Goal: Task Accomplishment & Management: Use online tool/utility

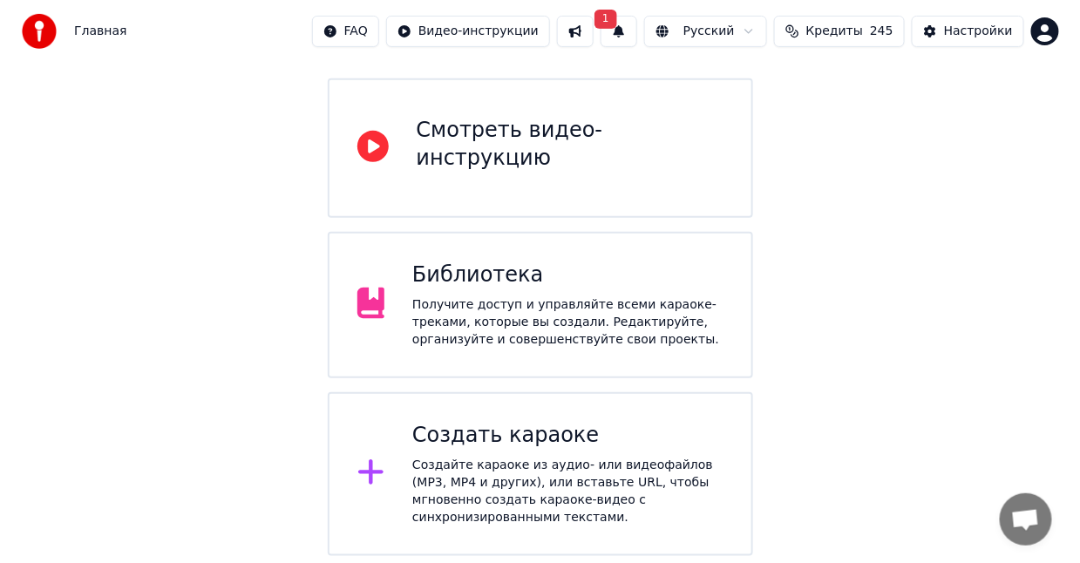
scroll to position [290, 0]
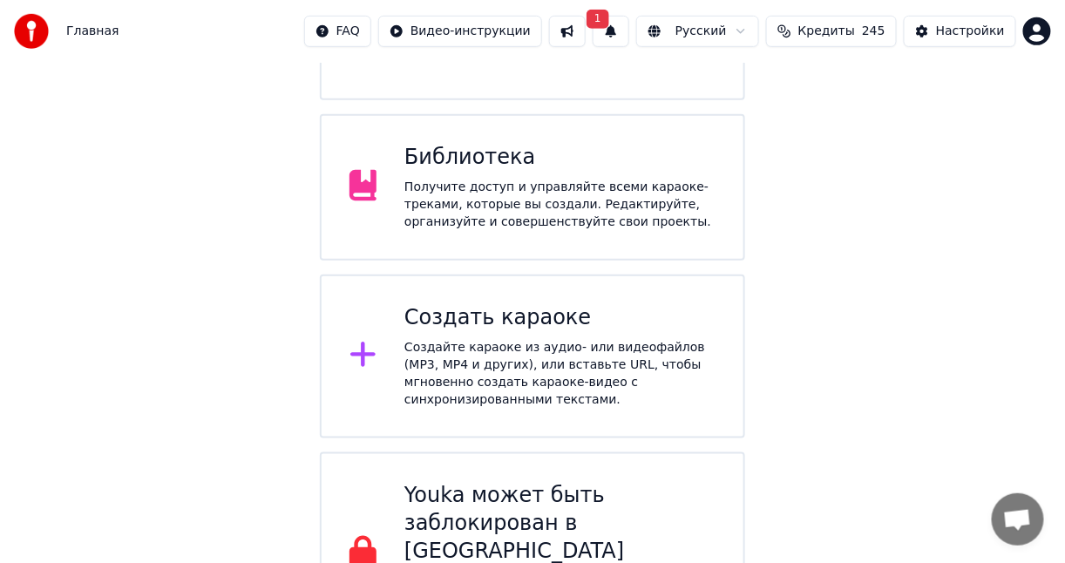
click at [520, 304] on div "Создать караоке" at bounding box center [559, 318] width 311 height 28
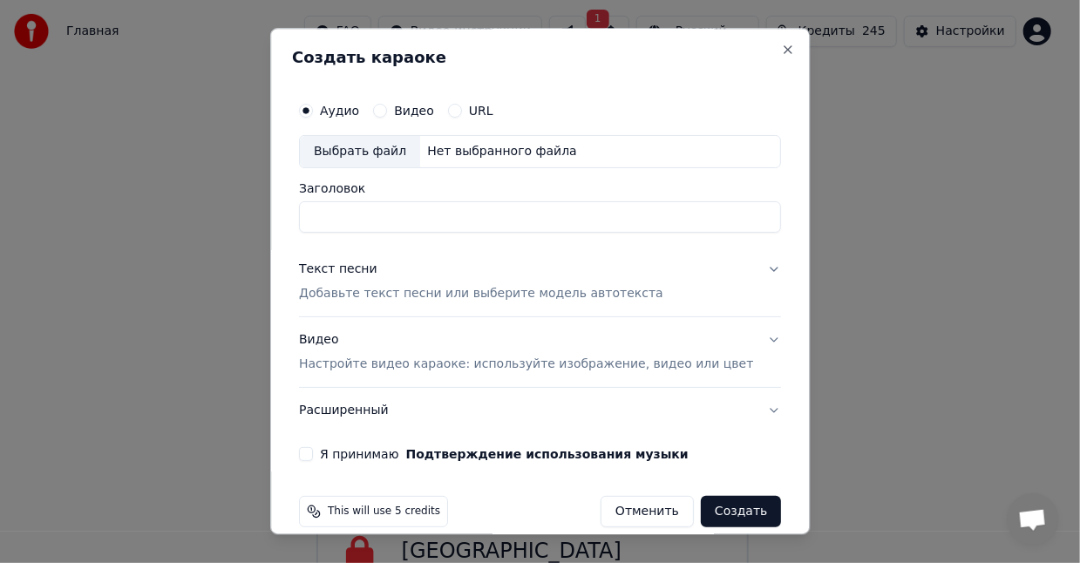
click at [407, 150] on div "Выбрать файл" at bounding box center [360, 151] width 120 height 31
click at [389, 212] on input "**********" at bounding box center [540, 216] width 482 height 31
type input "**********"
click at [364, 269] on div "Текст песни" at bounding box center [338, 269] width 78 height 17
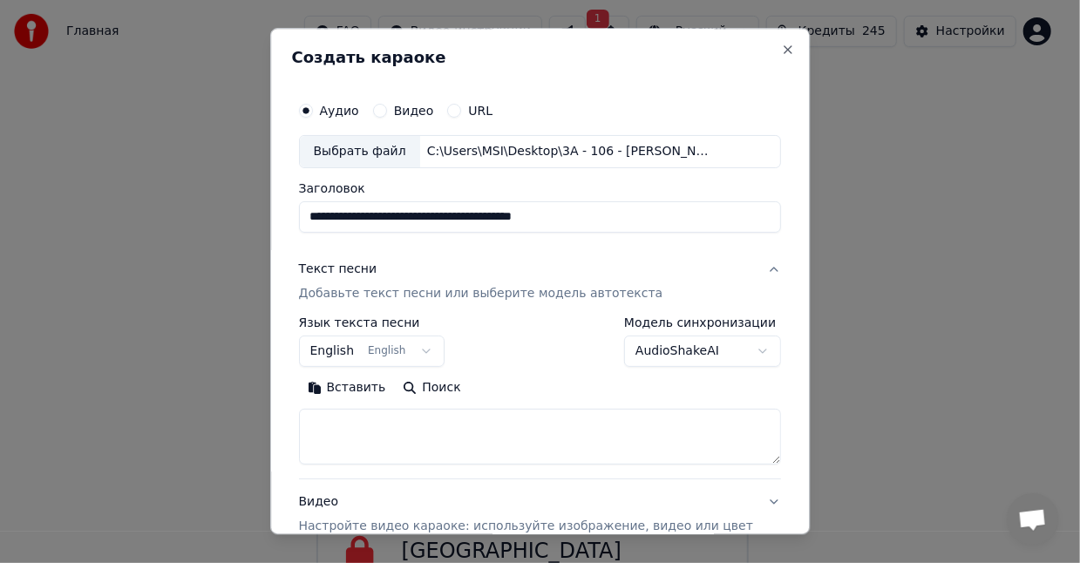
click at [412, 288] on p "Добавьте текст песни или выберите модель автотекста" at bounding box center [481, 293] width 364 height 17
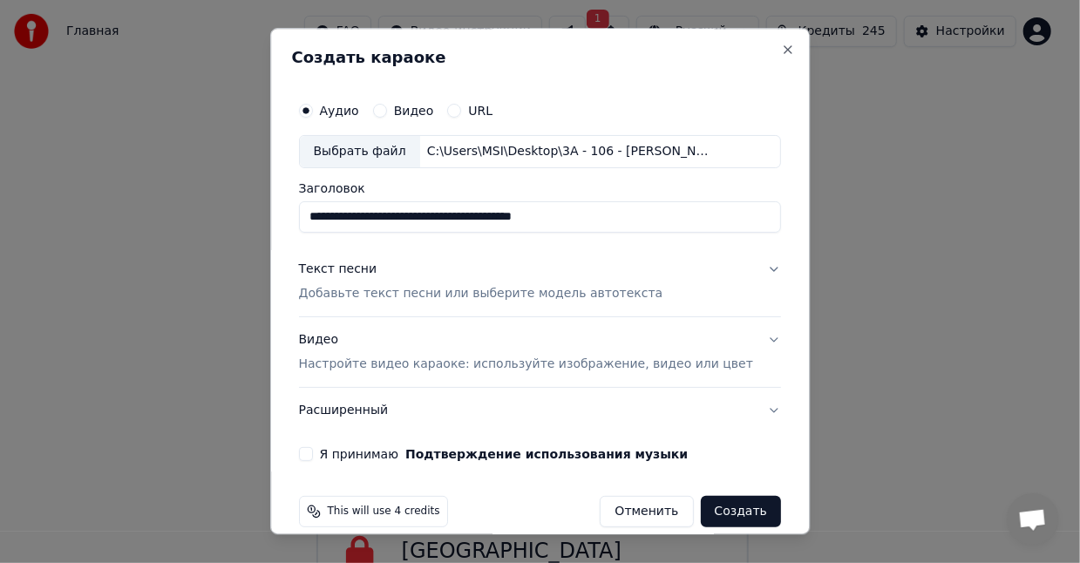
click at [412, 288] on p "Добавьте текст песни или выберите модель автотекста" at bounding box center [481, 293] width 364 height 17
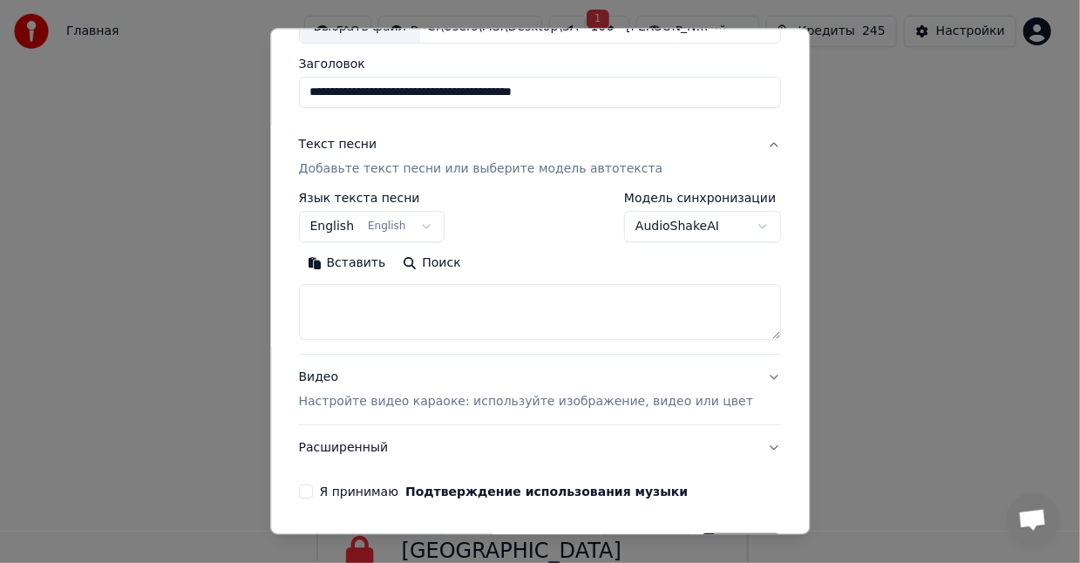
scroll to position [145, 0]
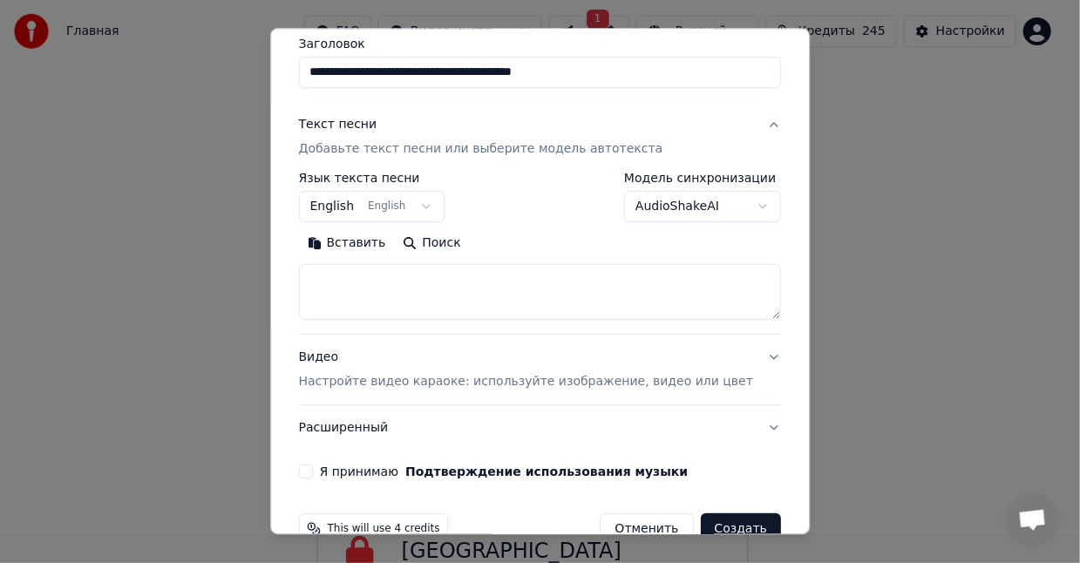
click at [434, 287] on textarea at bounding box center [540, 292] width 482 height 56
paste textarea "**********"
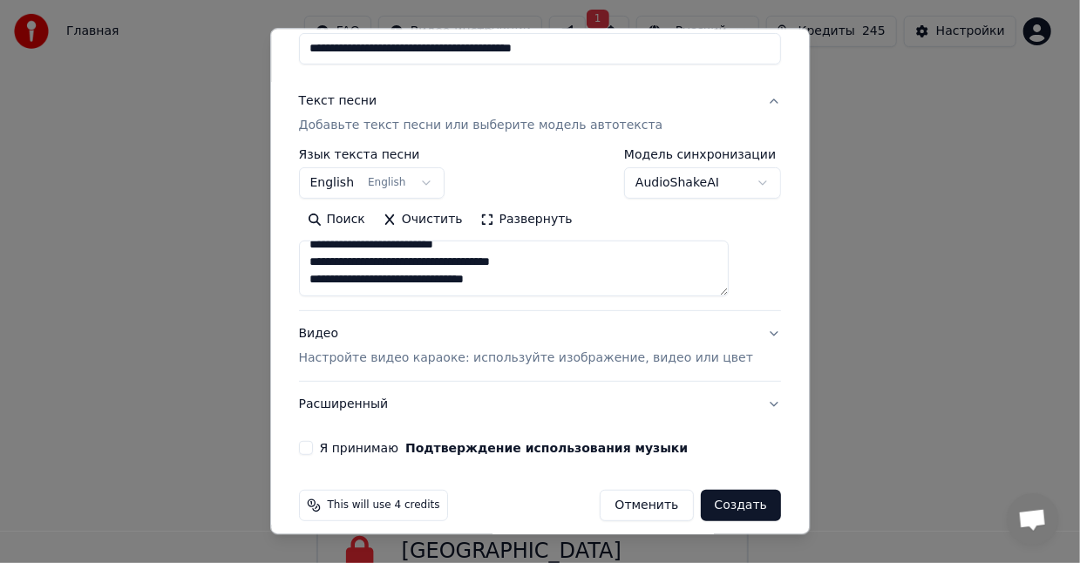
scroll to position [180, 0]
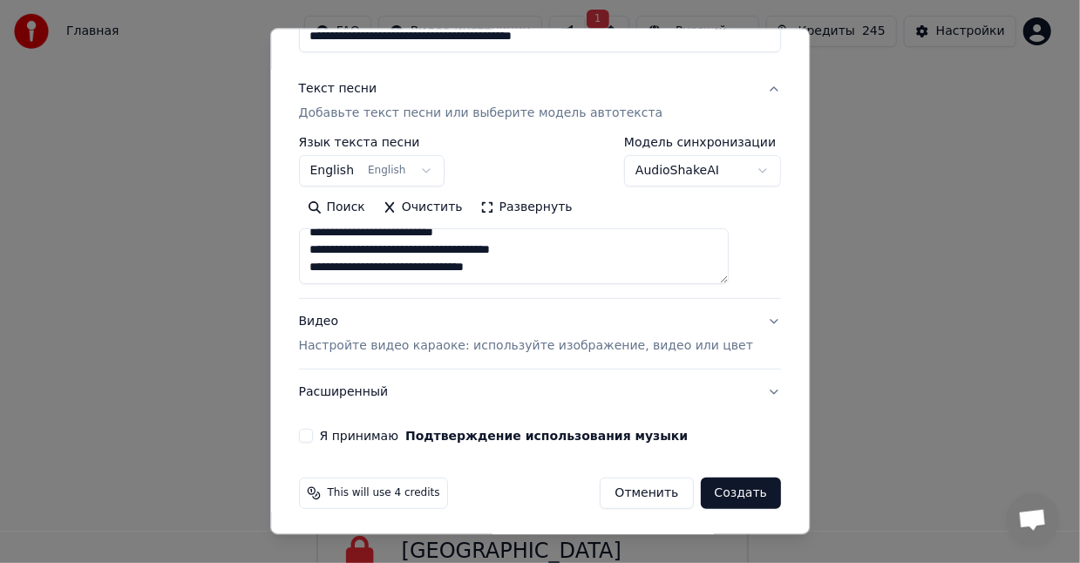
type textarea "**********"
click at [621, 350] on p "Настройте видео караоке: используйте изображение, видео или цвет" at bounding box center [526, 345] width 454 height 17
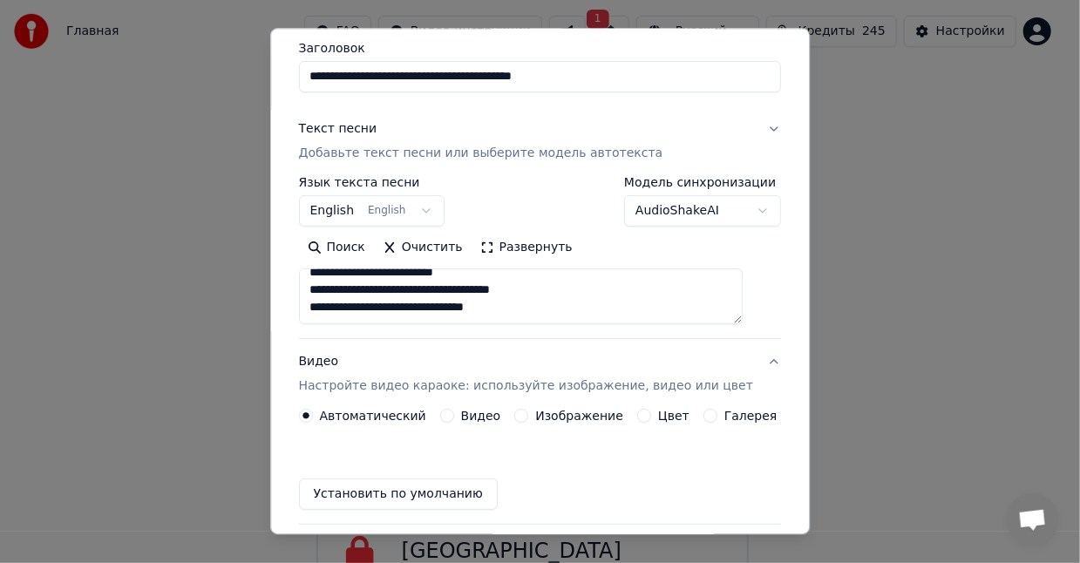
scroll to position [133, 0]
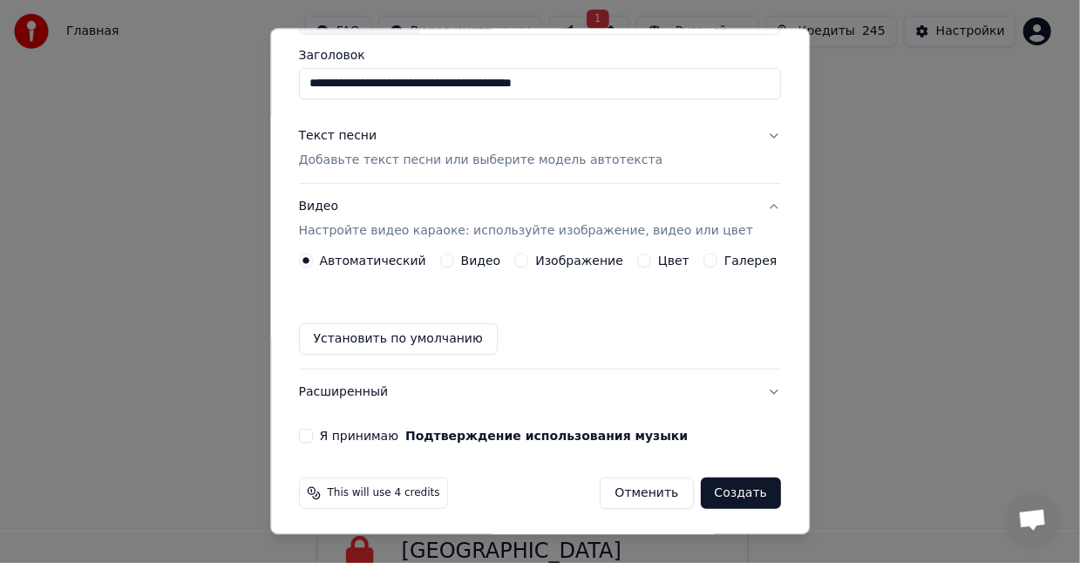
click at [400, 227] on p "Настройте видео караоке: используйте изображение, видео или цвет" at bounding box center [526, 230] width 454 height 17
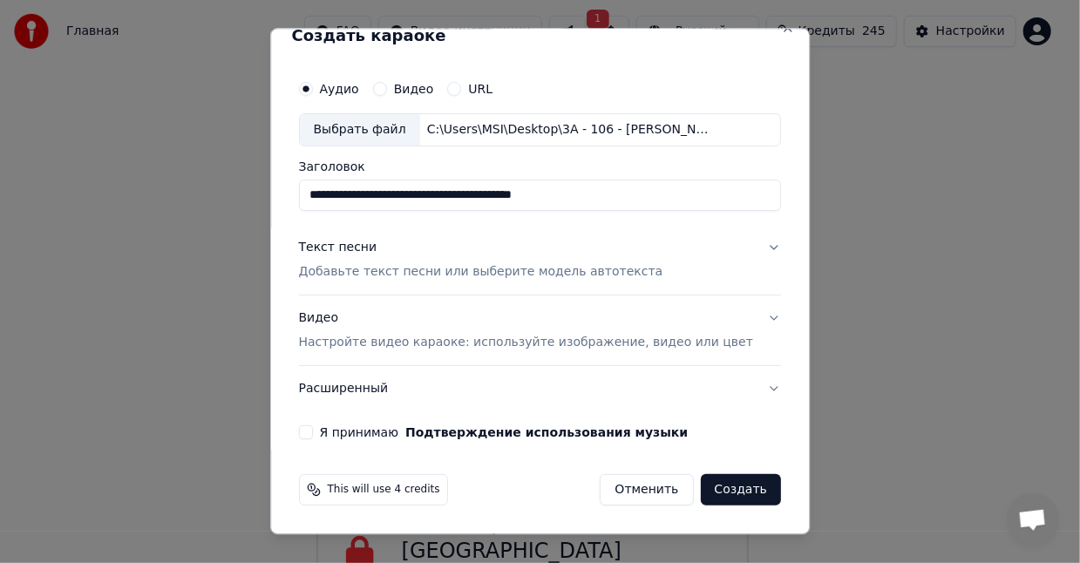
scroll to position [18, 0]
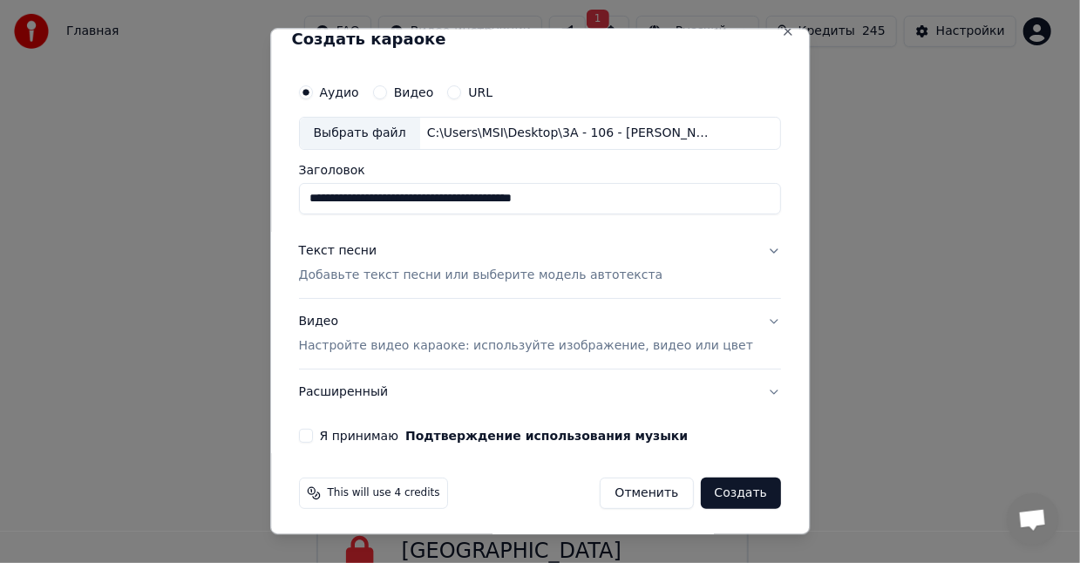
click at [465, 337] on p "Настройте видео караоке: используйте изображение, видео или цвет" at bounding box center [526, 345] width 454 height 17
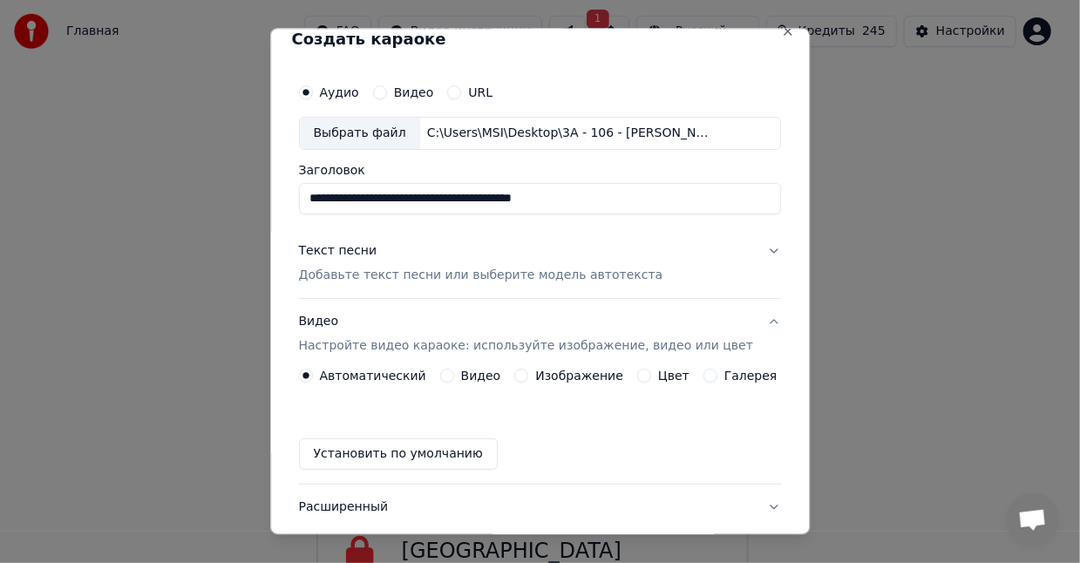
scroll to position [133, 0]
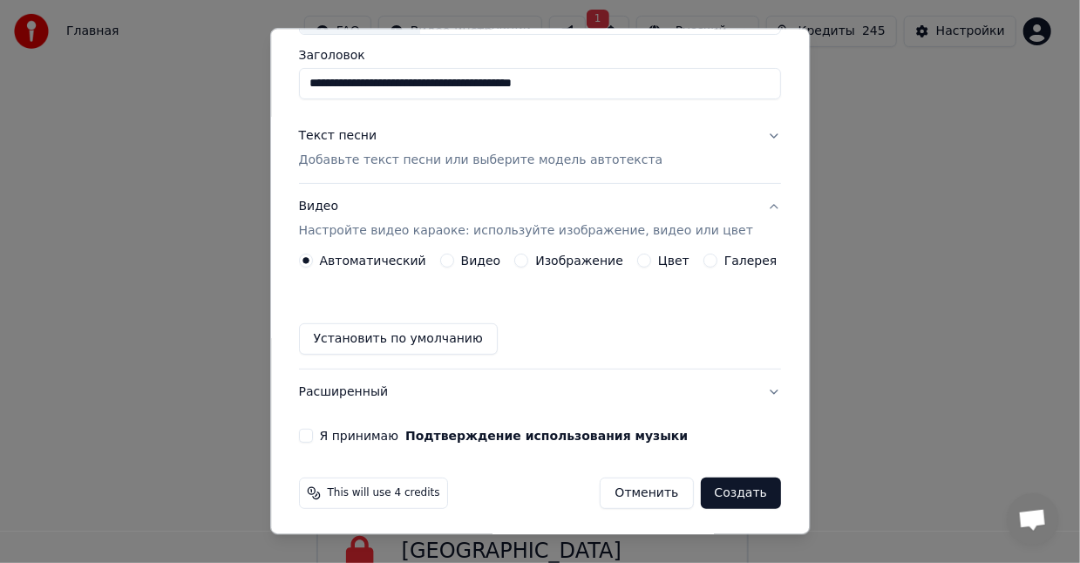
click at [524, 255] on div "Изображение" at bounding box center [569, 261] width 109 height 14
click at [523, 258] on button "Изображение" at bounding box center [522, 261] width 14 height 14
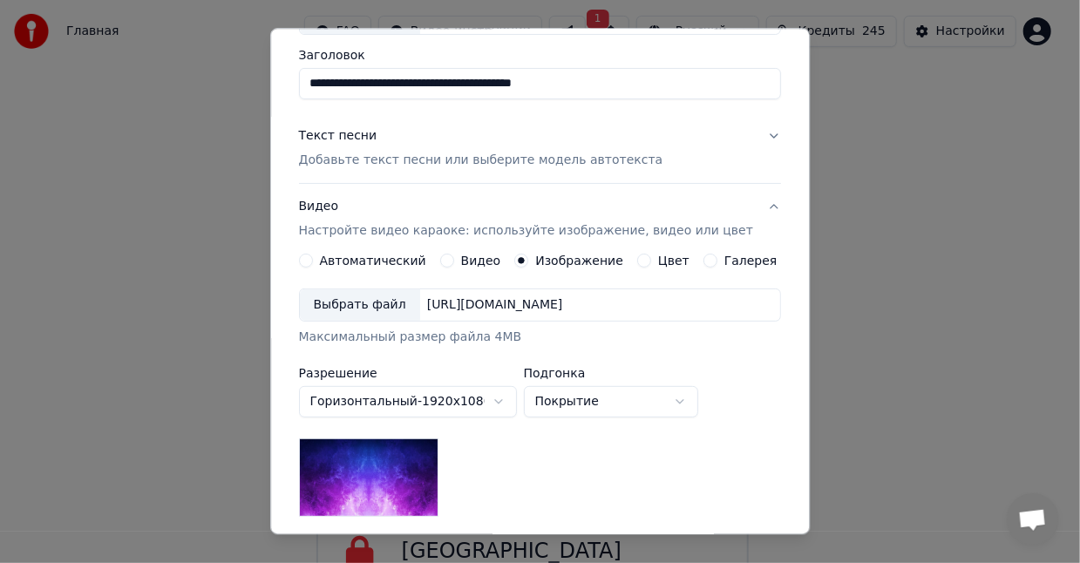
click at [377, 302] on div "Выбрать файл" at bounding box center [360, 304] width 120 height 31
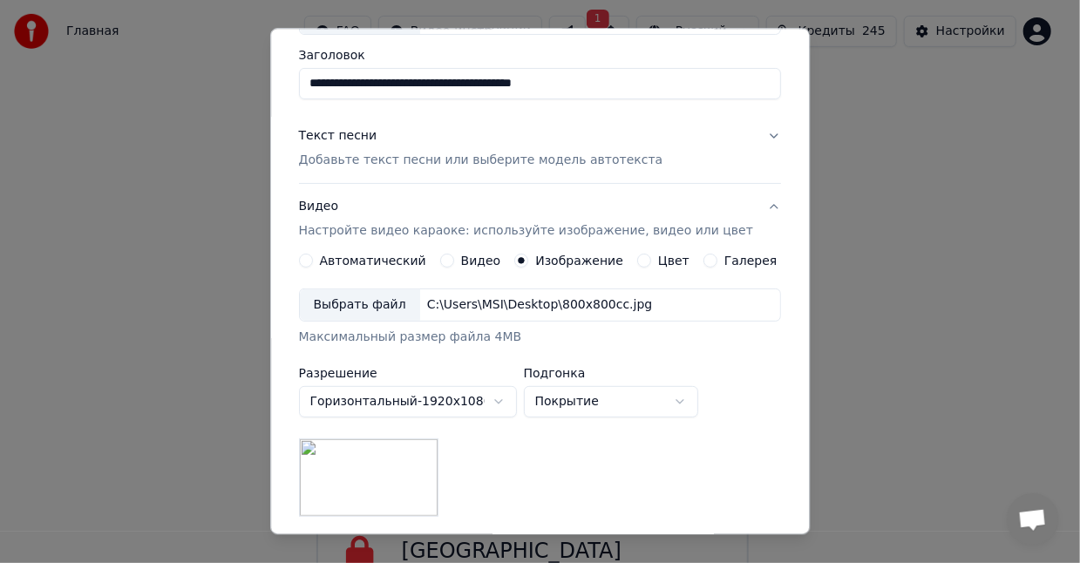
scroll to position [361, 0]
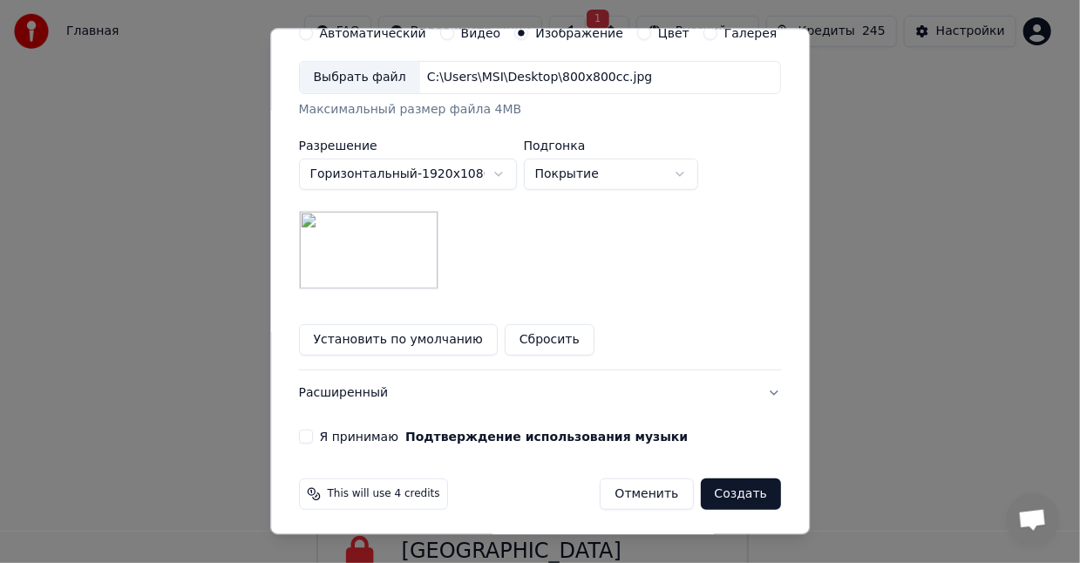
click at [324, 426] on div "**********" at bounding box center [540, 87] width 496 height 725
click at [313, 432] on button "Я принимаю Подтверждение использования музыки" at bounding box center [306, 437] width 14 height 14
click at [701, 492] on button "Создать" at bounding box center [741, 494] width 80 height 31
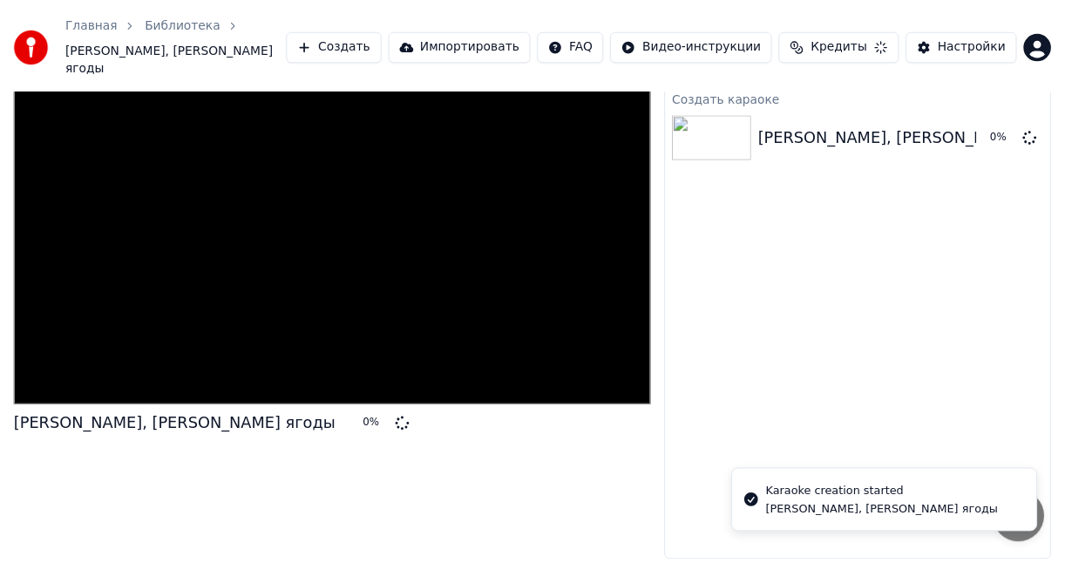
scroll to position [45, 0]
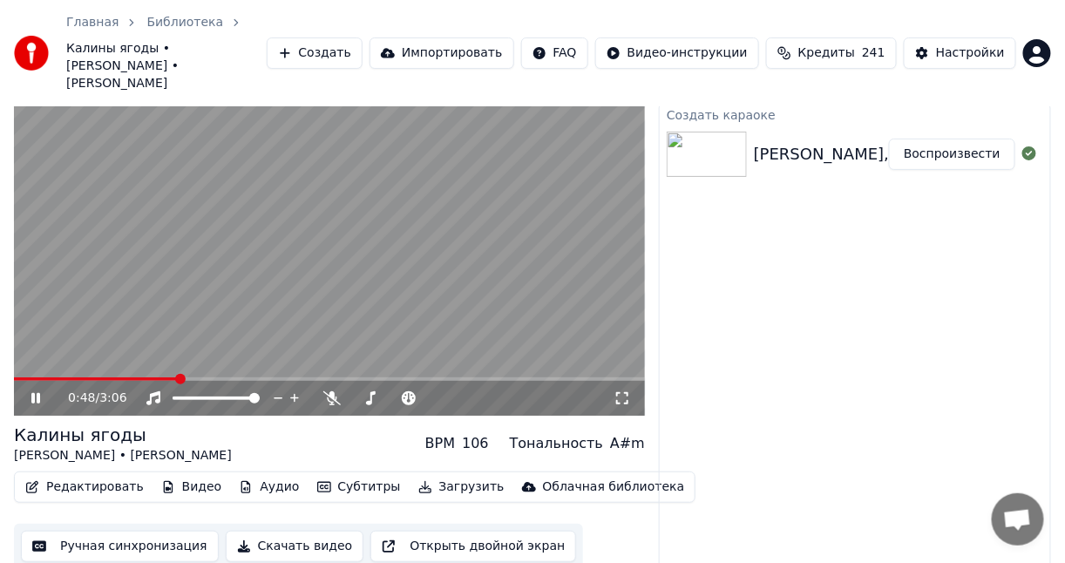
click at [33, 393] on icon at bounding box center [35, 398] width 9 height 10
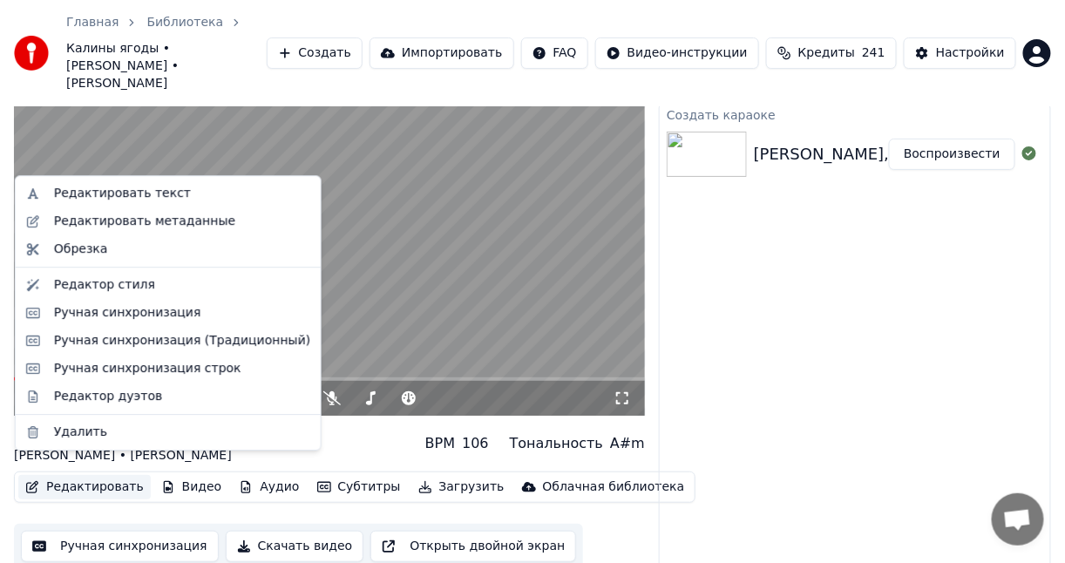
click at [44, 475] on button "Редактировать" at bounding box center [84, 487] width 132 height 24
click at [101, 285] on div "Редактор стиля" at bounding box center [104, 284] width 101 height 17
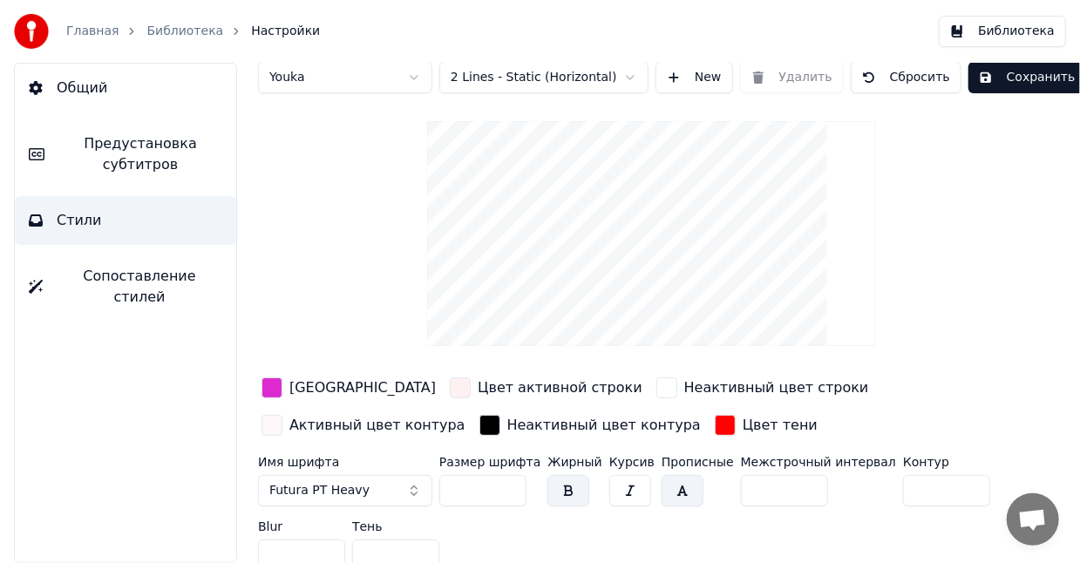
scroll to position [31, 0]
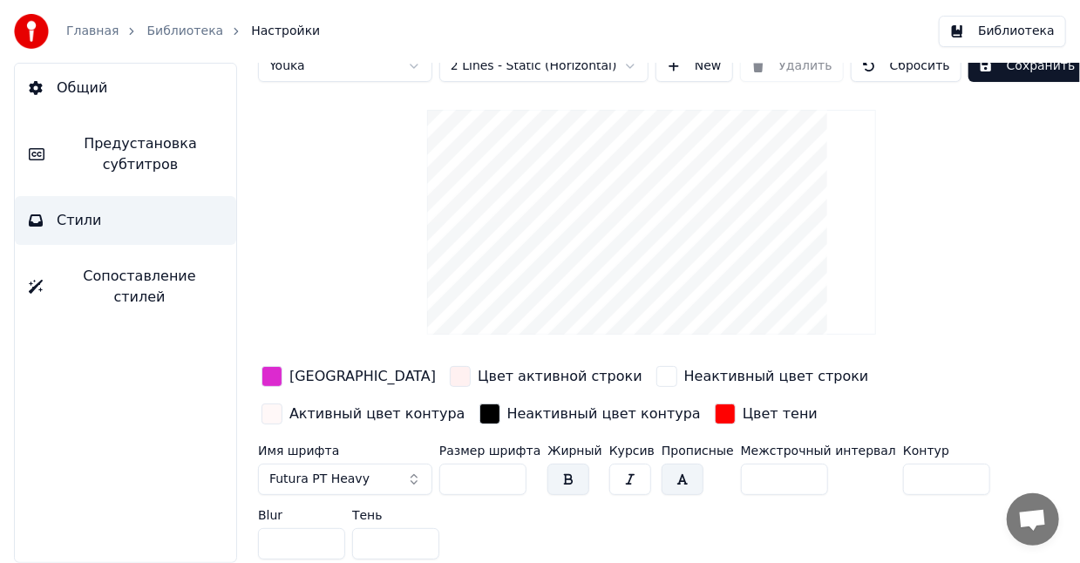
click at [161, 274] on span "Сопоставление стилей" at bounding box center [140, 287] width 166 height 42
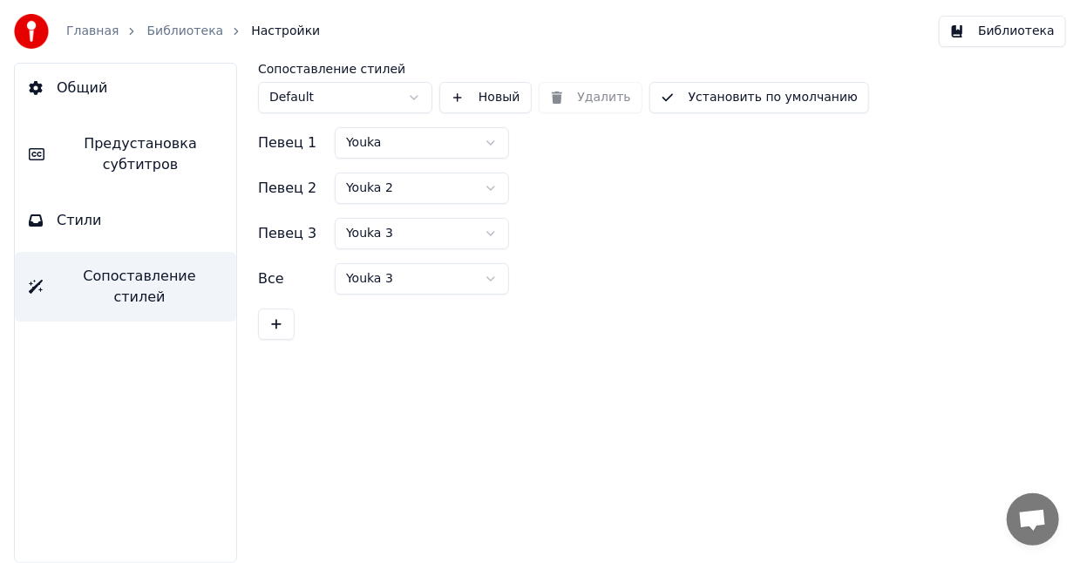
click at [150, 156] on span "Предустановка субтитров" at bounding box center [140, 154] width 164 height 42
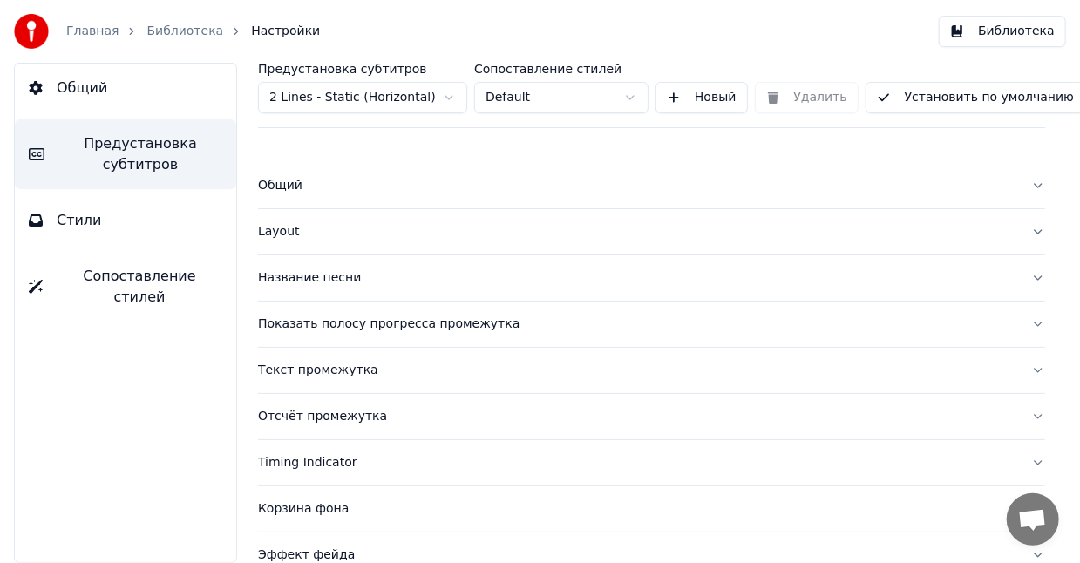
click at [492, 193] on div "Общий" at bounding box center [637, 185] width 759 height 17
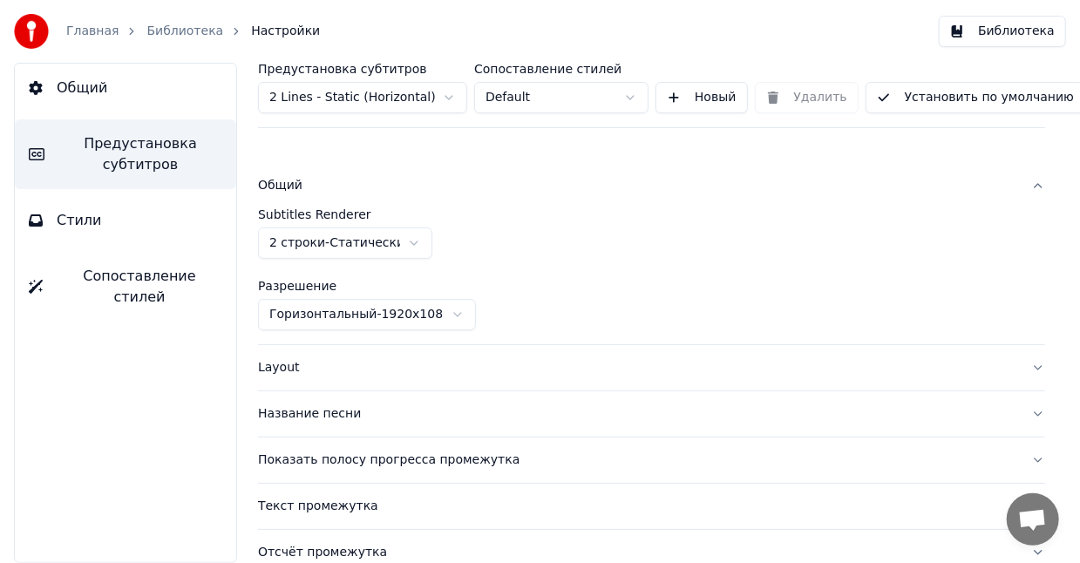
scroll to position [145, 0]
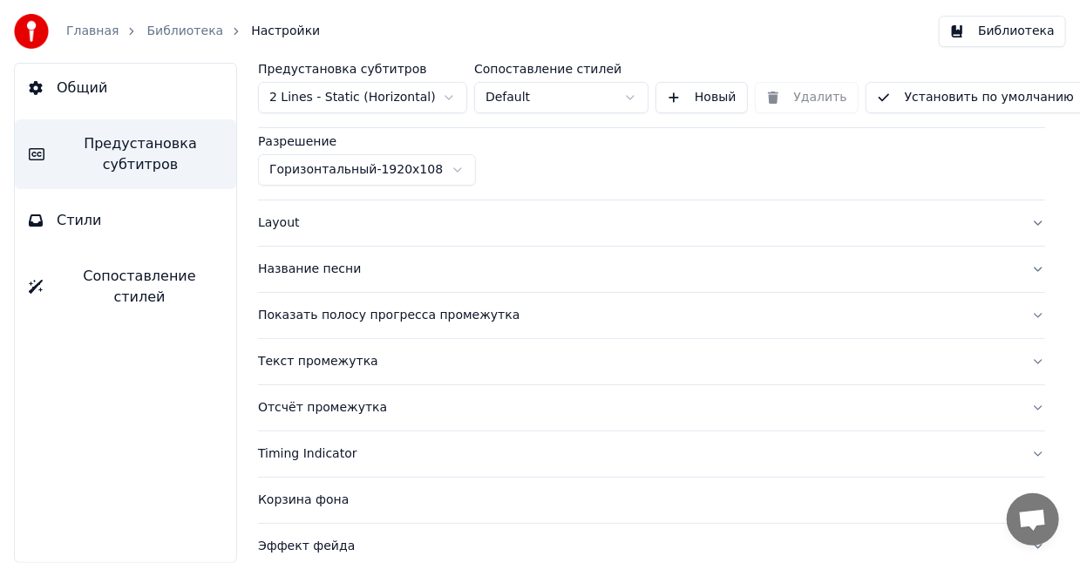
click at [528, 218] on div "Layout" at bounding box center [637, 222] width 759 height 17
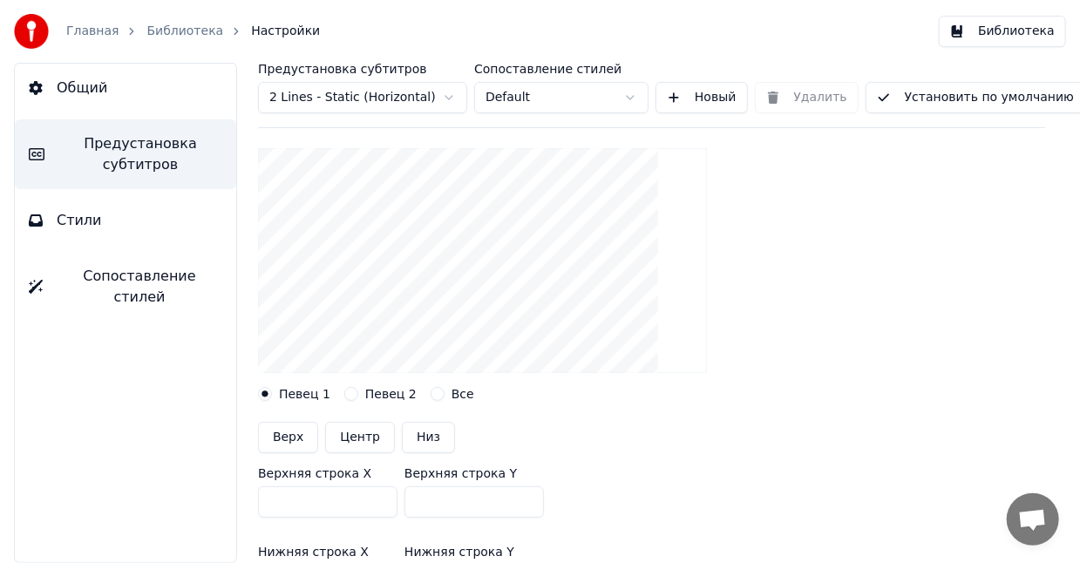
click at [347, 394] on button "Певец 2" at bounding box center [351, 394] width 14 height 14
click at [280, 394] on label "Певец 1" at bounding box center [304, 394] width 51 height 12
click at [272, 394] on button "Певец 1" at bounding box center [265, 394] width 14 height 14
click at [344, 391] on button "Певец 2" at bounding box center [351, 394] width 14 height 14
click at [431, 392] on button "Все" at bounding box center [438, 394] width 14 height 14
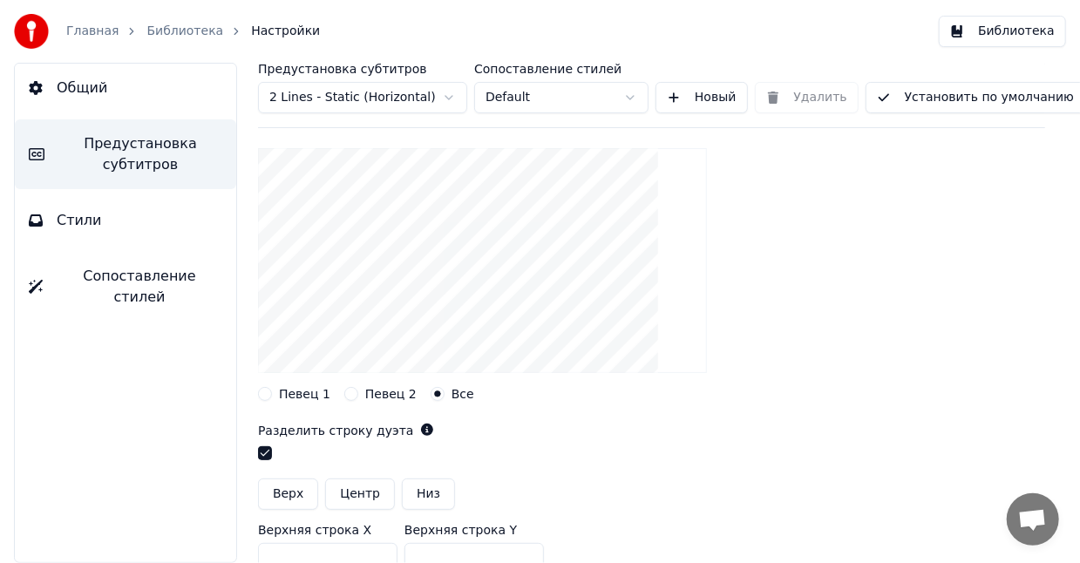
click at [270, 396] on button "Певец 1" at bounding box center [265, 394] width 14 height 14
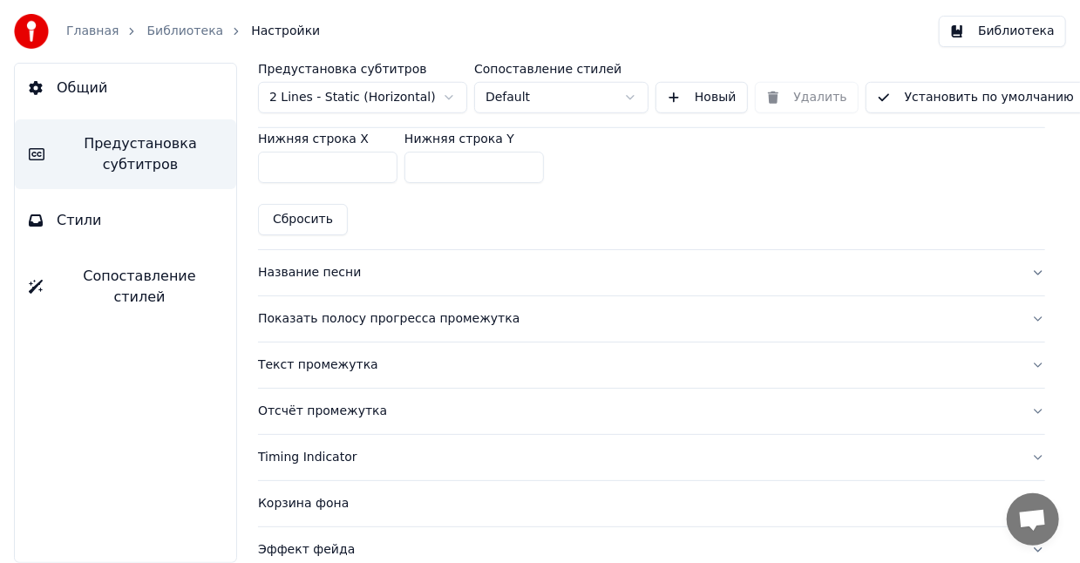
scroll to position [581, 0]
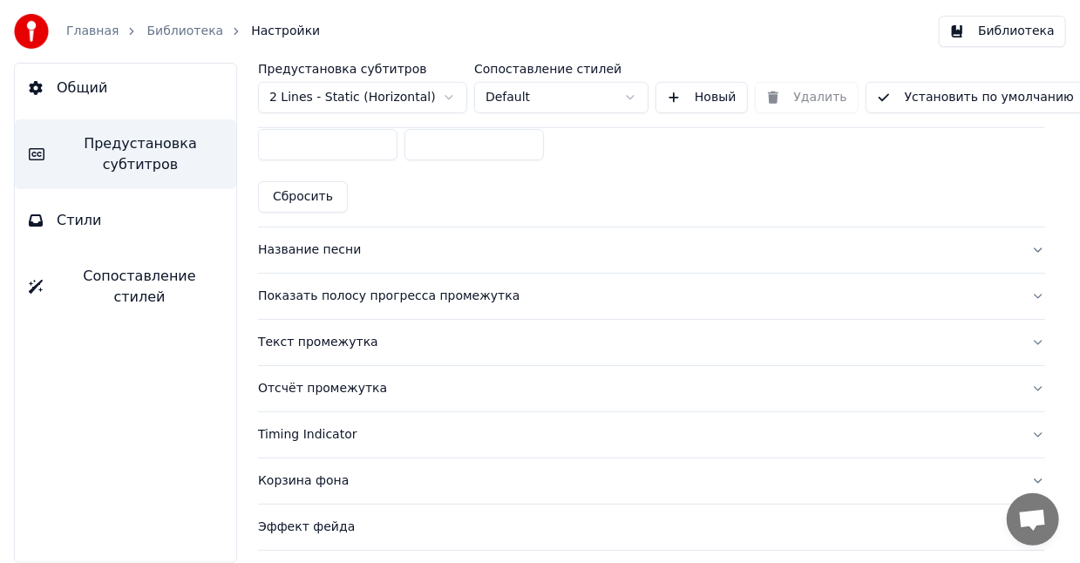
click at [384, 253] on div "Название песни" at bounding box center [637, 249] width 759 height 17
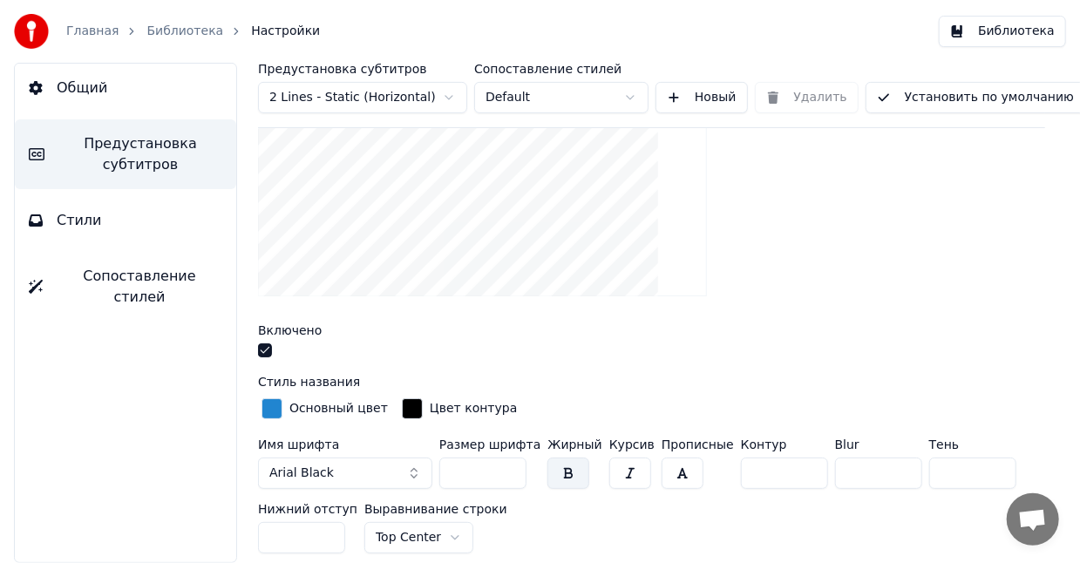
scroll to position [290, 0]
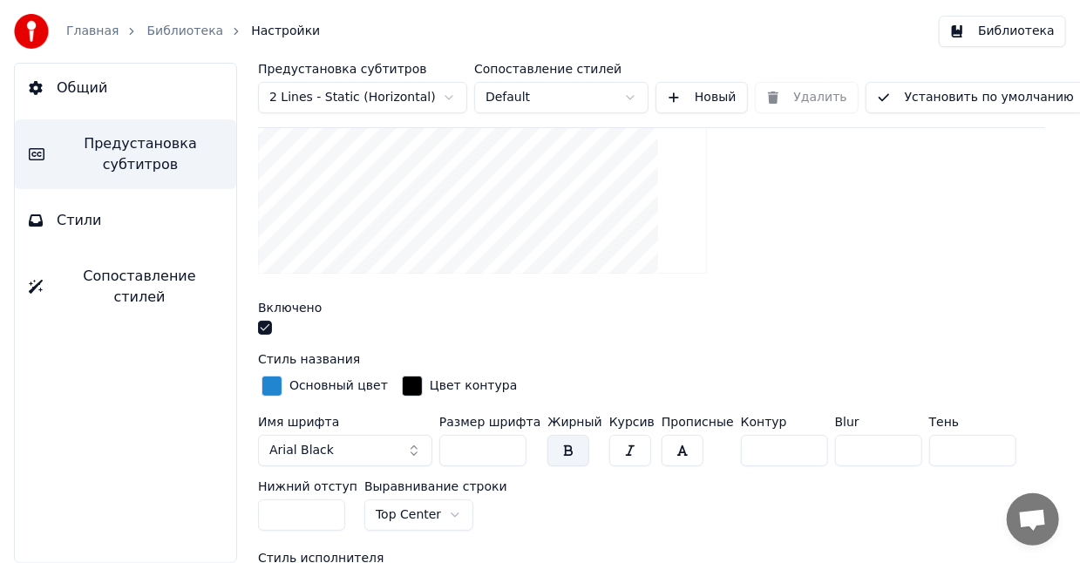
click at [266, 386] on div "button" at bounding box center [271, 386] width 21 height 21
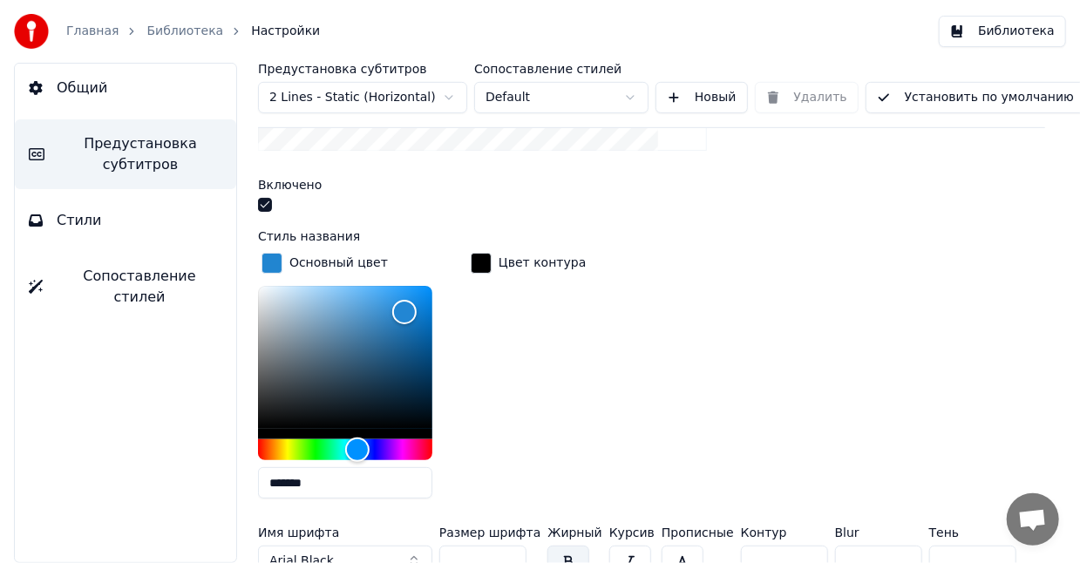
scroll to position [436, 0]
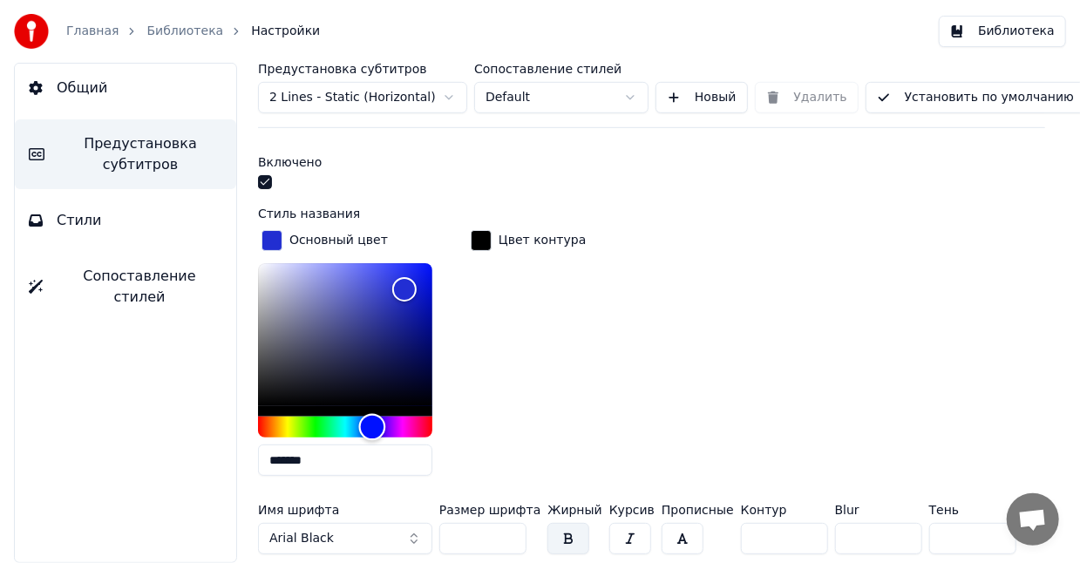
type input "*******"
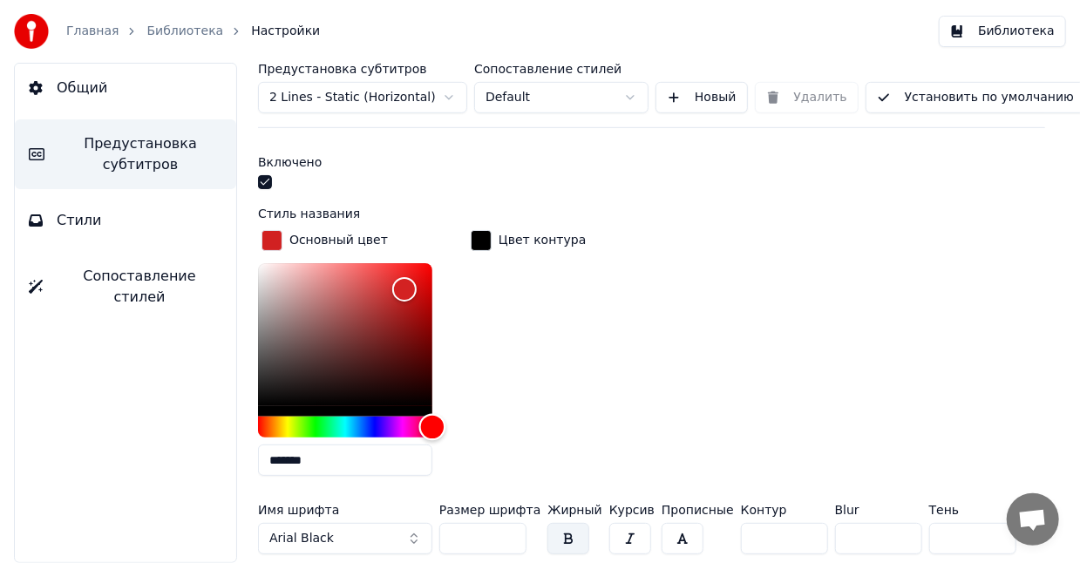
drag, startPoint x: 364, startPoint y: 422, endPoint x: 438, endPoint y: 422, distance: 73.2
click at [438, 422] on div "Hue" at bounding box center [432, 427] width 27 height 27
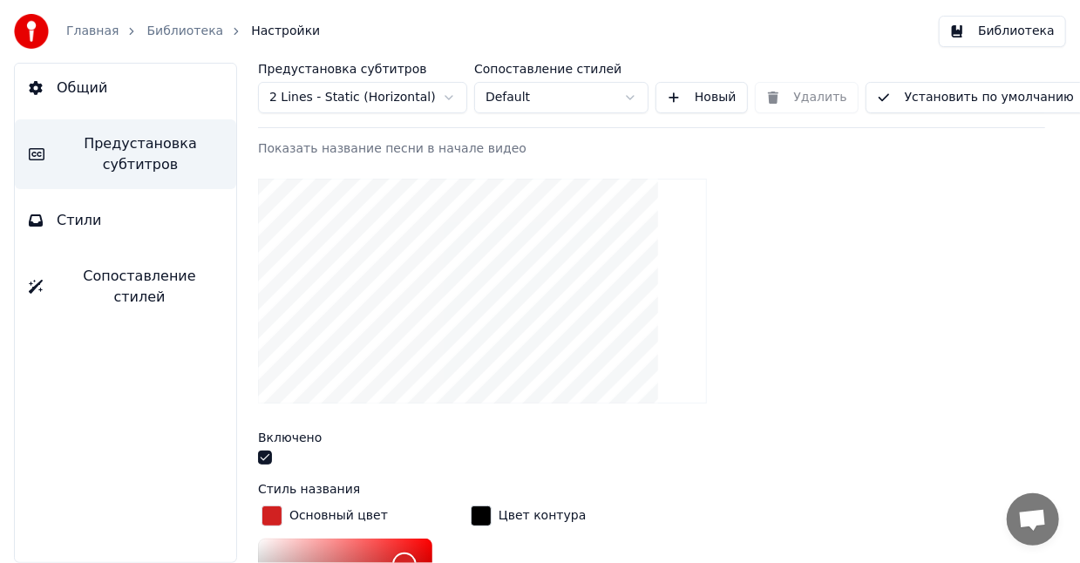
scroll to position [290, 0]
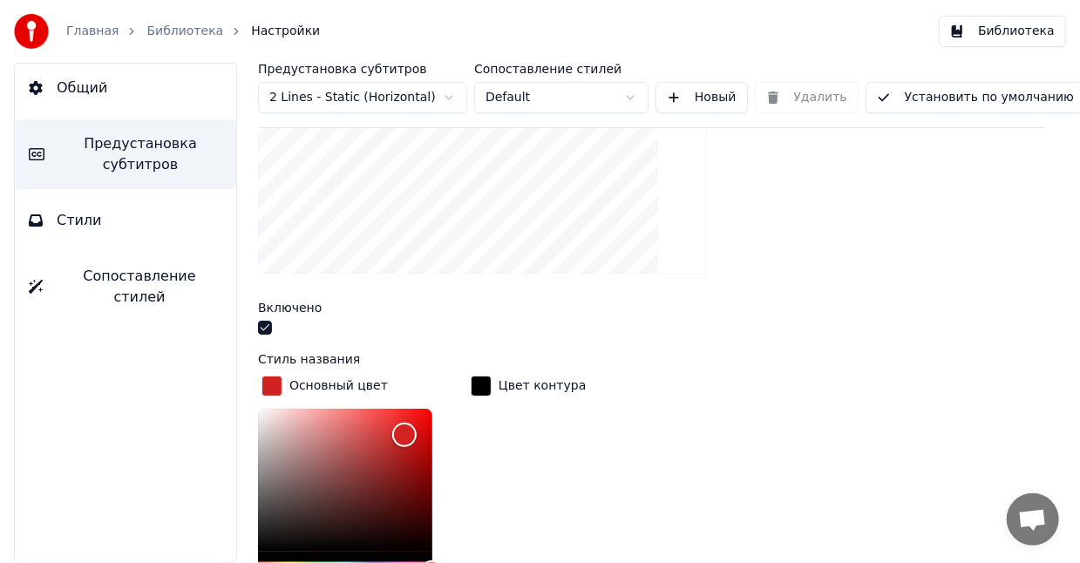
click at [484, 385] on div "button" at bounding box center [481, 386] width 21 height 21
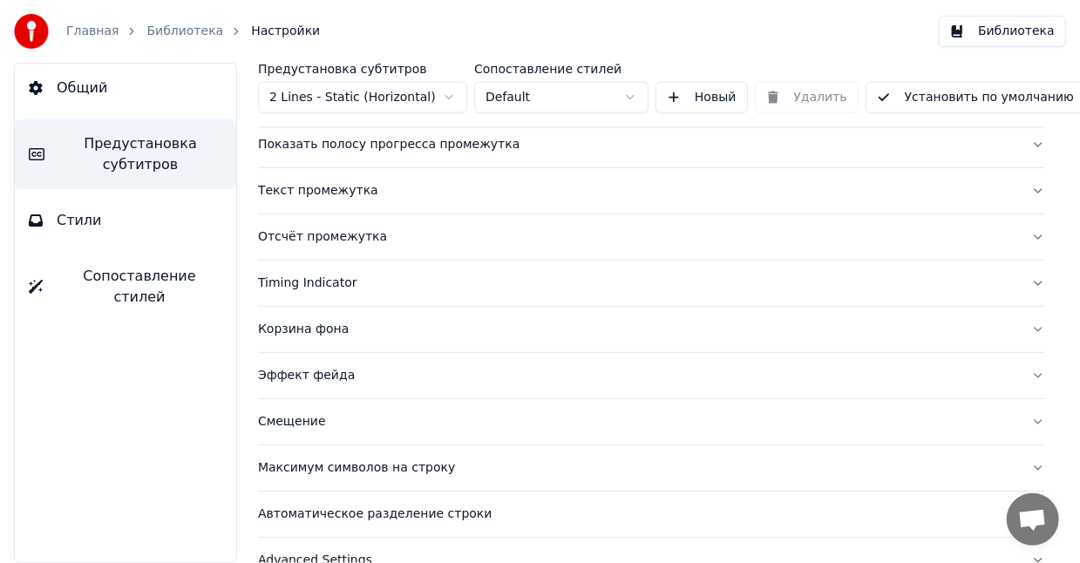
scroll to position [1389, 0]
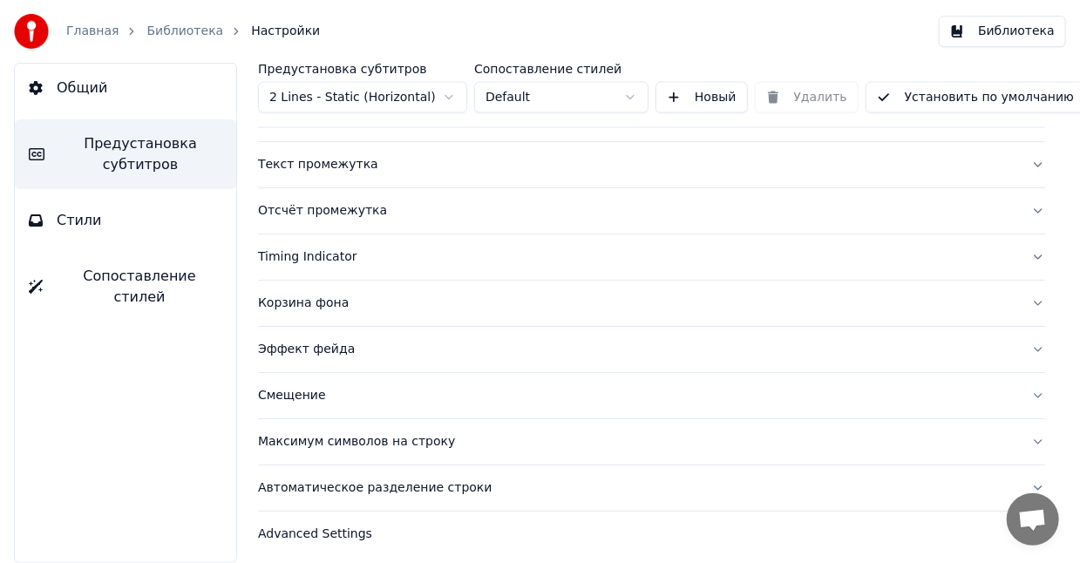
click at [87, 228] on span "Стили" at bounding box center [79, 220] width 45 height 21
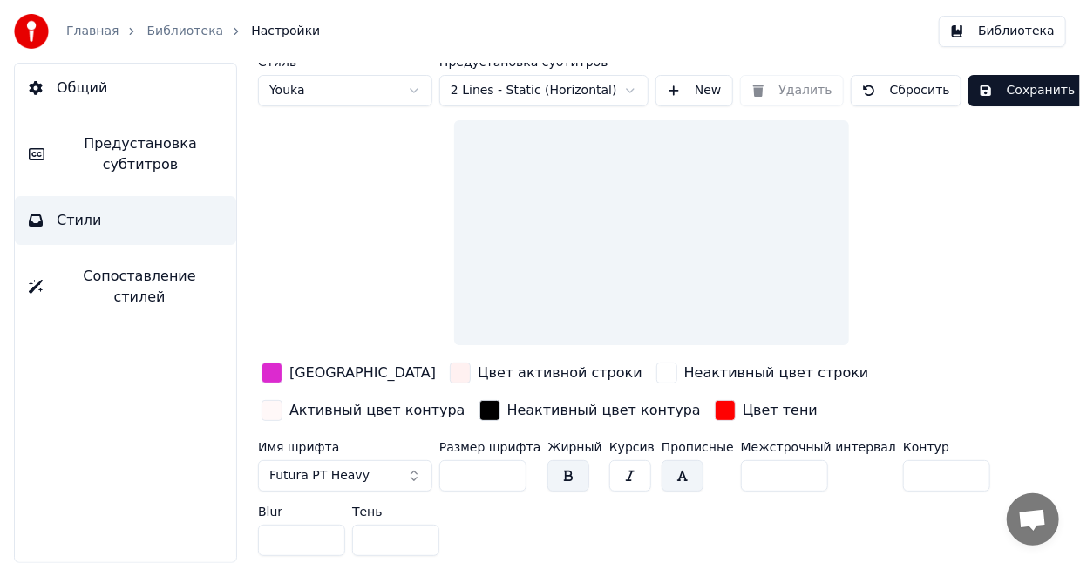
scroll to position [31, 0]
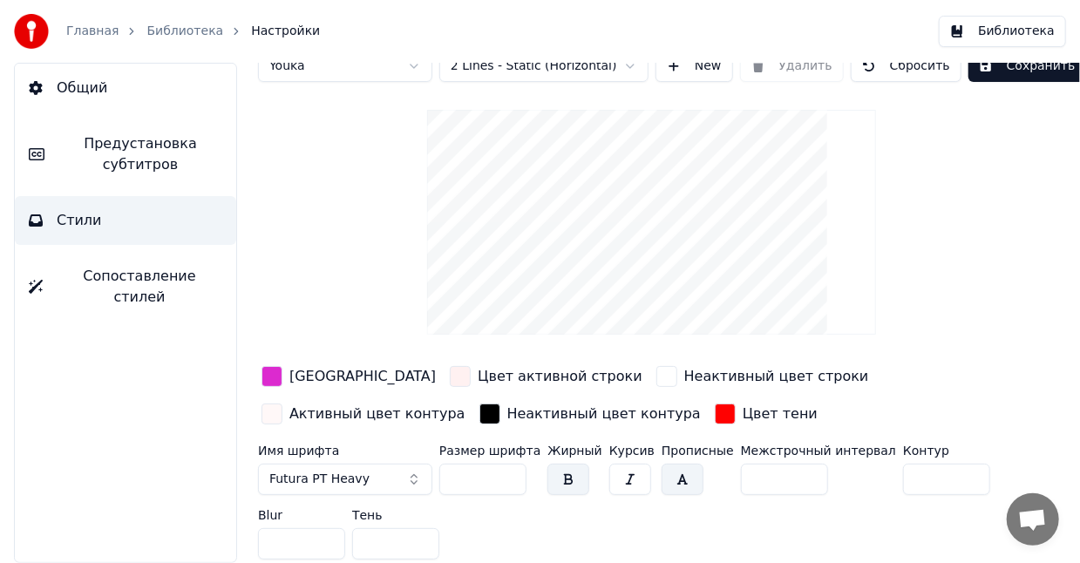
click at [279, 375] on div "button" at bounding box center [271, 376] width 21 height 21
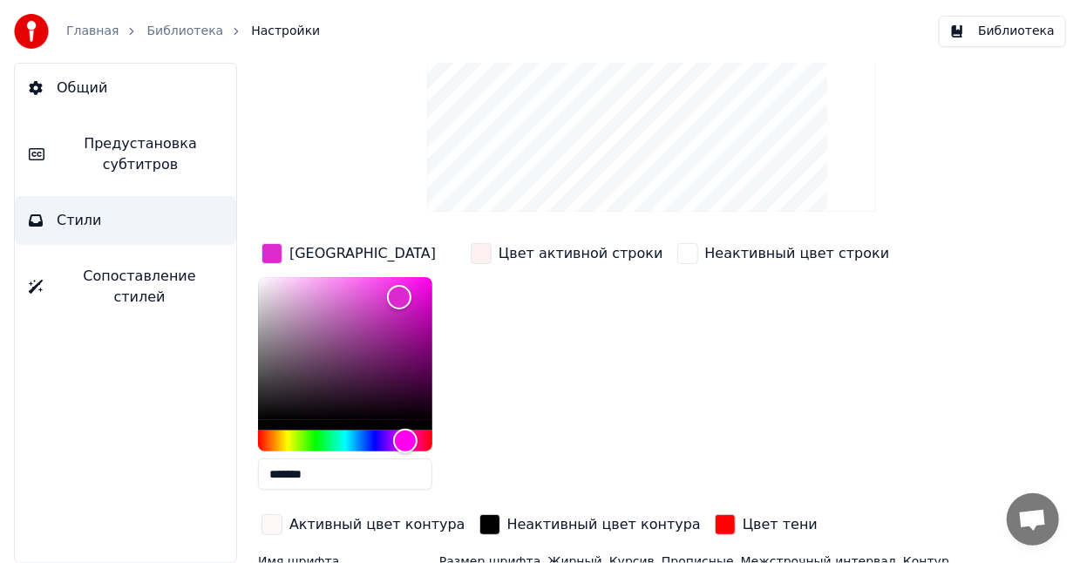
scroll to position [177, 0]
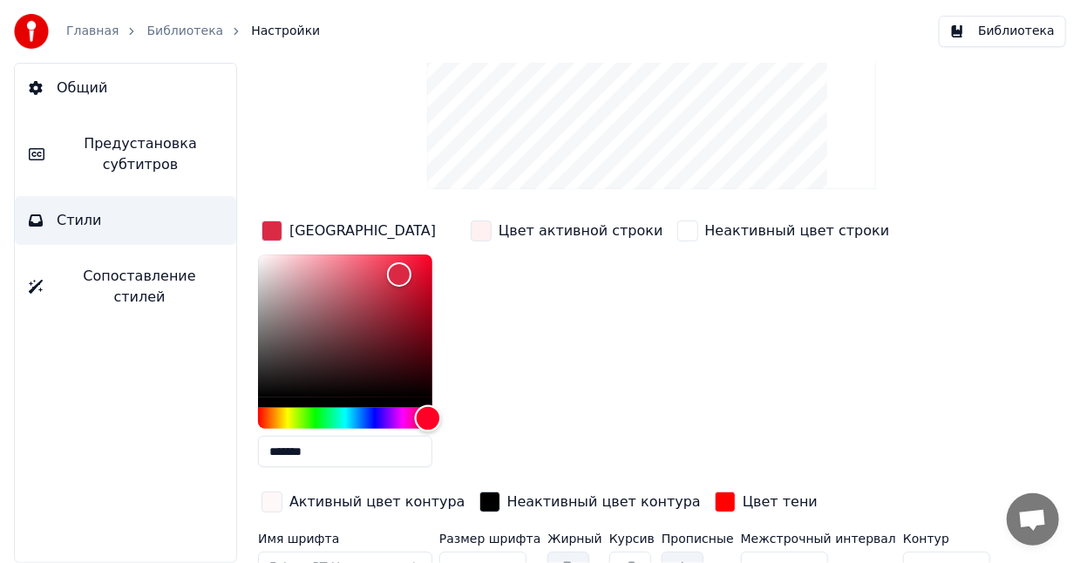
drag, startPoint x: 405, startPoint y: 417, endPoint x: 445, endPoint y: 421, distance: 39.5
click at [442, 421] on div "Hue" at bounding box center [428, 418] width 27 height 27
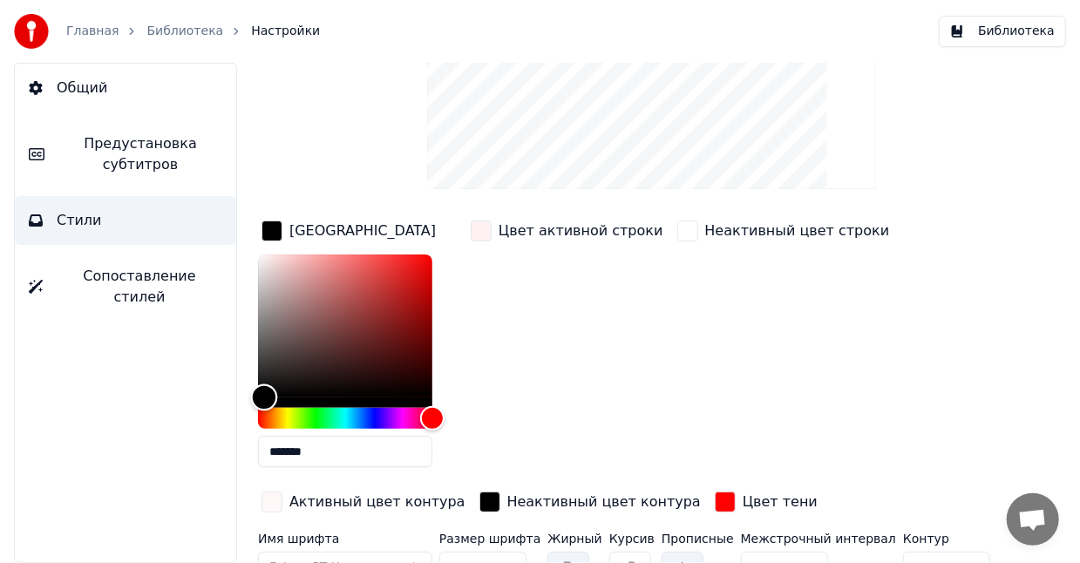
drag, startPoint x: 393, startPoint y: 275, endPoint x: 260, endPoint y: 414, distance: 192.3
click at [260, 414] on div at bounding box center [345, 342] width 174 height 174
drag, startPoint x: 261, startPoint y: 391, endPoint x: 411, endPoint y: 320, distance: 165.3
click at [408, 320] on div "Color" at bounding box center [394, 331] width 27 height 27
drag, startPoint x: 432, startPoint y: 297, endPoint x: 444, endPoint y: 272, distance: 27.7
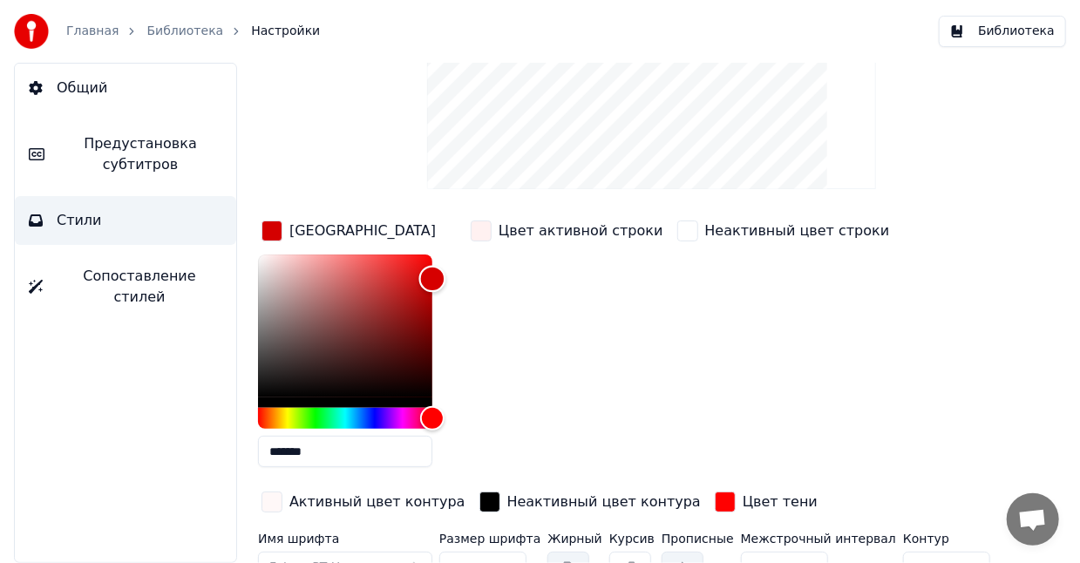
click at [444, 272] on div "Color" at bounding box center [432, 278] width 27 height 27
drag, startPoint x: 426, startPoint y: 272, endPoint x: 417, endPoint y: 256, distance: 18.4
click at [417, 256] on div "Color" at bounding box center [417, 257] width 27 height 27
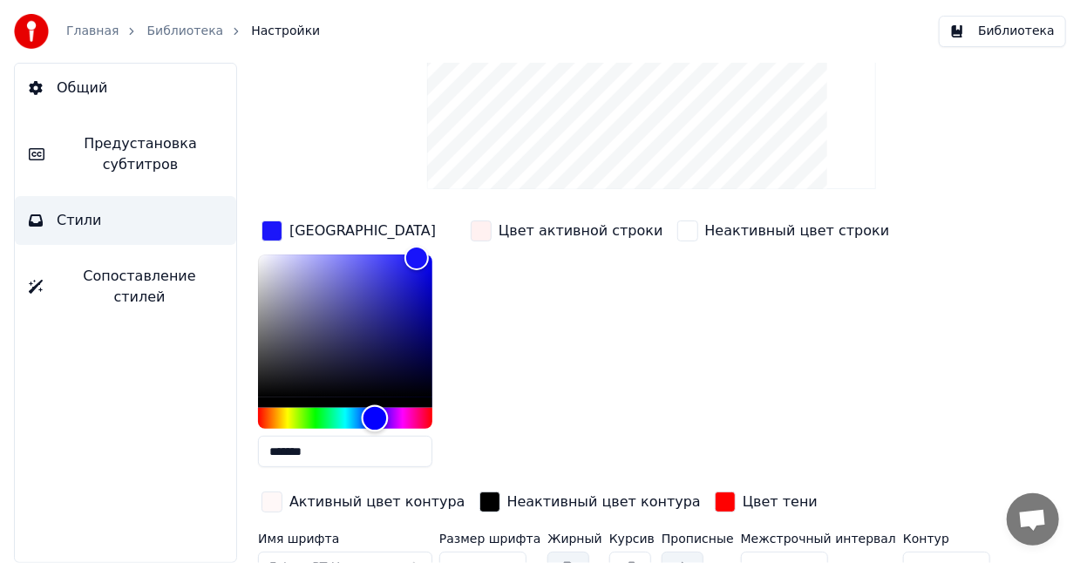
drag, startPoint x: 424, startPoint y: 419, endPoint x: 375, endPoint y: 415, distance: 49.9
click at [375, 415] on div "Hue" at bounding box center [375, 418] width 27 height 27
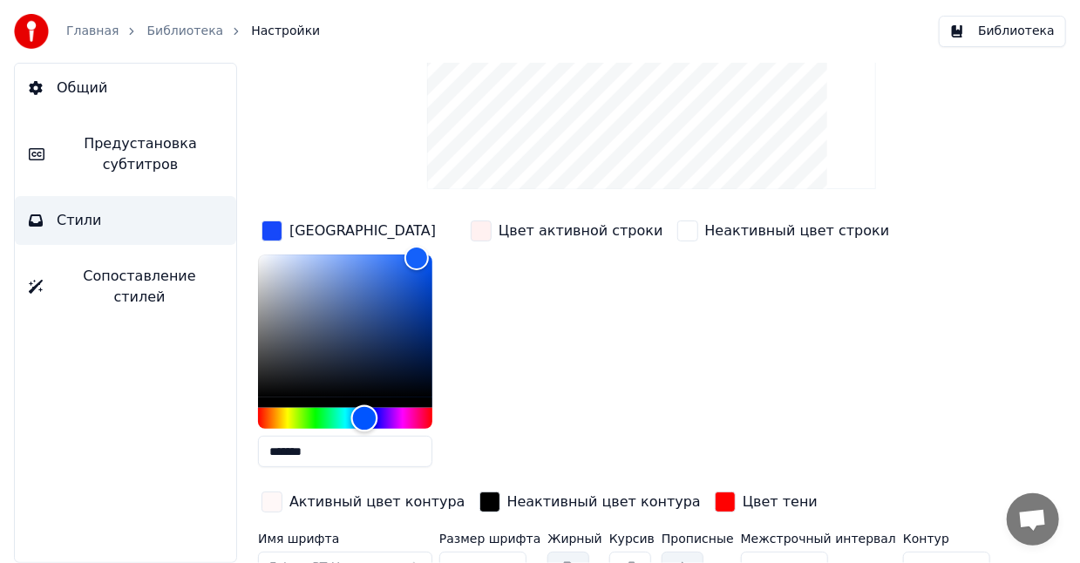
drag, startPoint x: 375, startPoint y: 415, endPoint x: 357, endPoint y: 415, distance: 17.4
click at [357, 415] on div "Hue" at bounding box center [364, 418] width 27 height 27
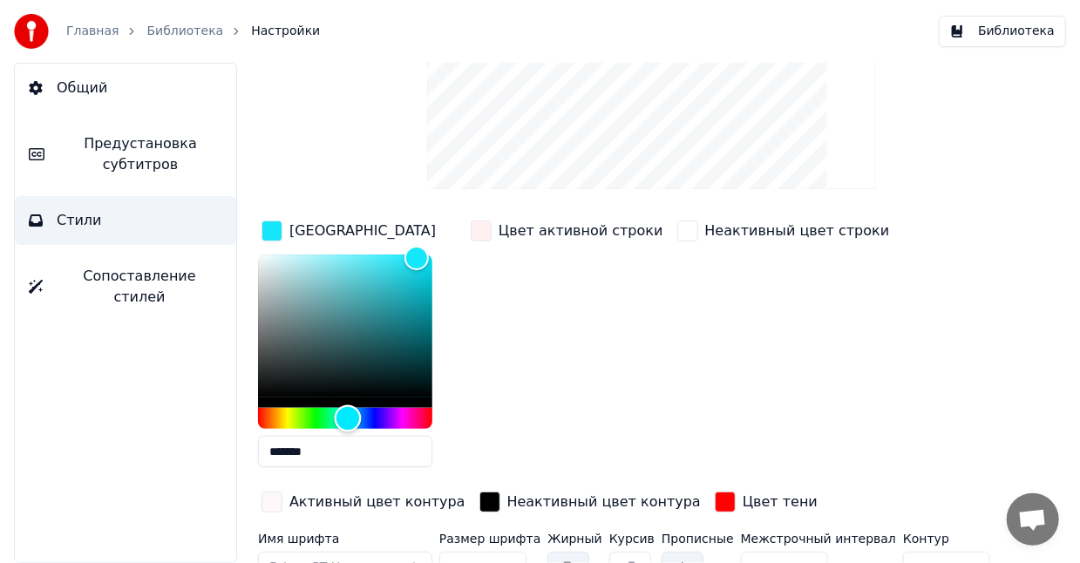
drag, startPoint x: 357, startPoint y: 415, endPoint x: 331, endPoint y: 411, distance: 26.5
click at [335, 411] on div "Hue" at bounding box center [348, 418] width 27 height 27
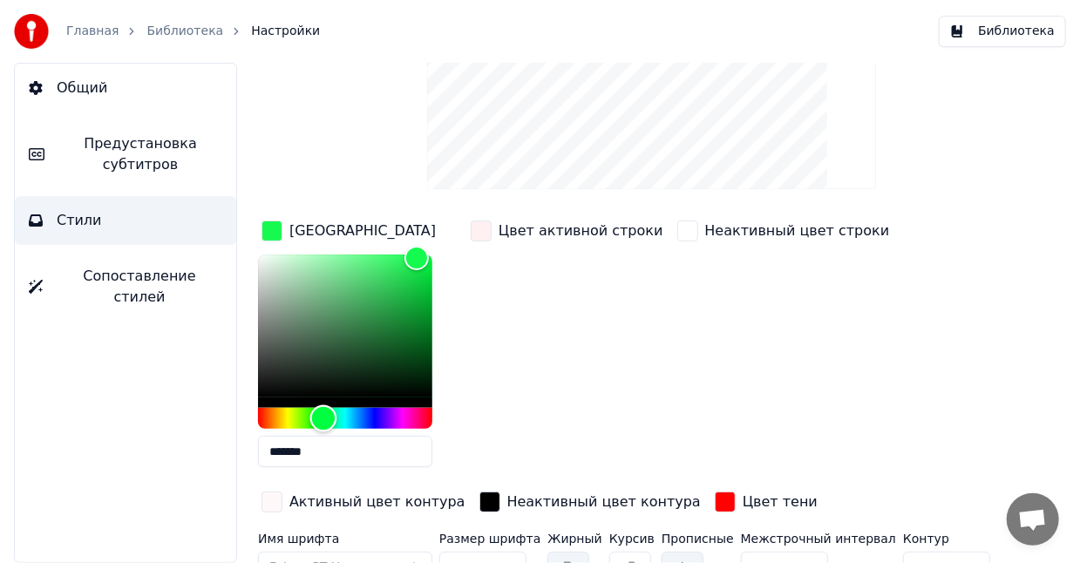
drag, startPoint x: 328, startPoint y: 413, endPoint x: 317, endPoint y: 413, distance: 10.5
click at [317, 413] on div "Hue" at bounding box center [323, 418] width 27 height 27
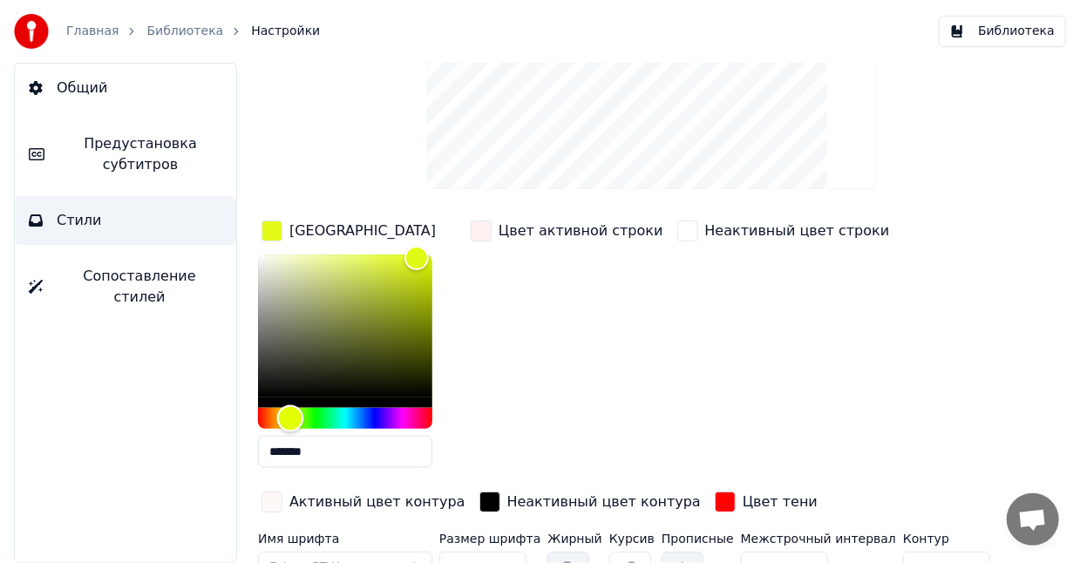
drag, startPoint x: 316, startPoint y: 413, endPoint x: 289, endPoint y: 414, distance: 27.9
click at [289, 414] on div "Hue" at bounding box center [290, 418] width 27 height 27
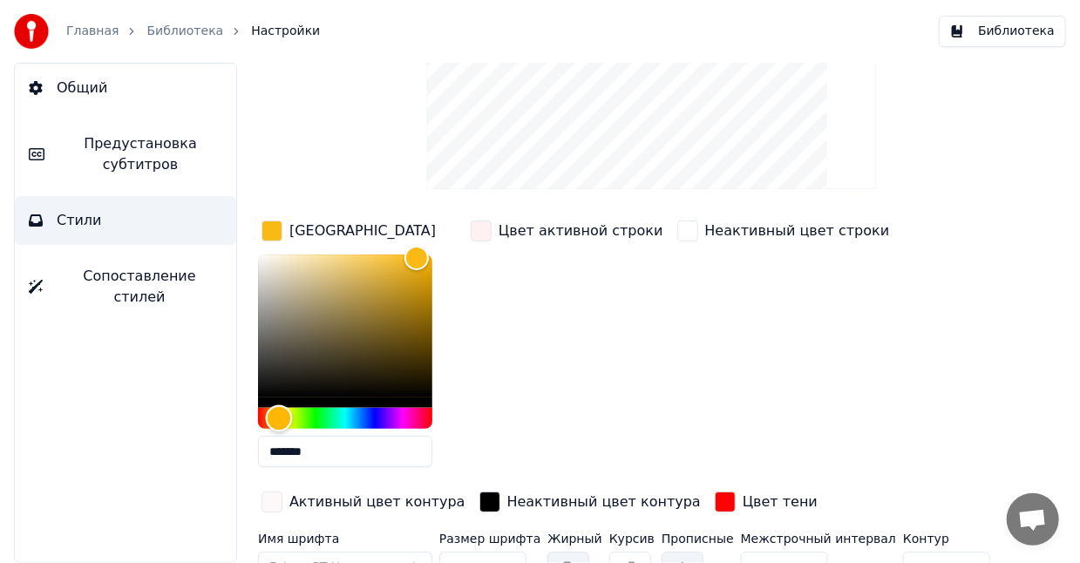
type input "*******"
drag, startPoint x: 287, startPoint y: 416, endPoint x: 278, endPoint y: 418, distance: 8.9
click at [278, 418] on div "Hue" at bounding box center [279, 418] width 27 height 27
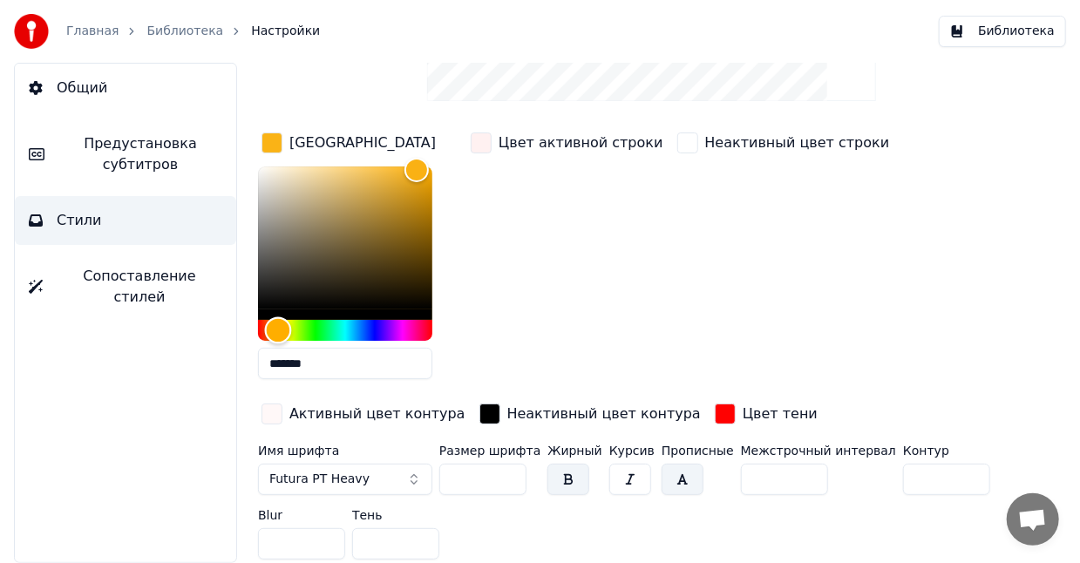
scroll to position [0, 0]
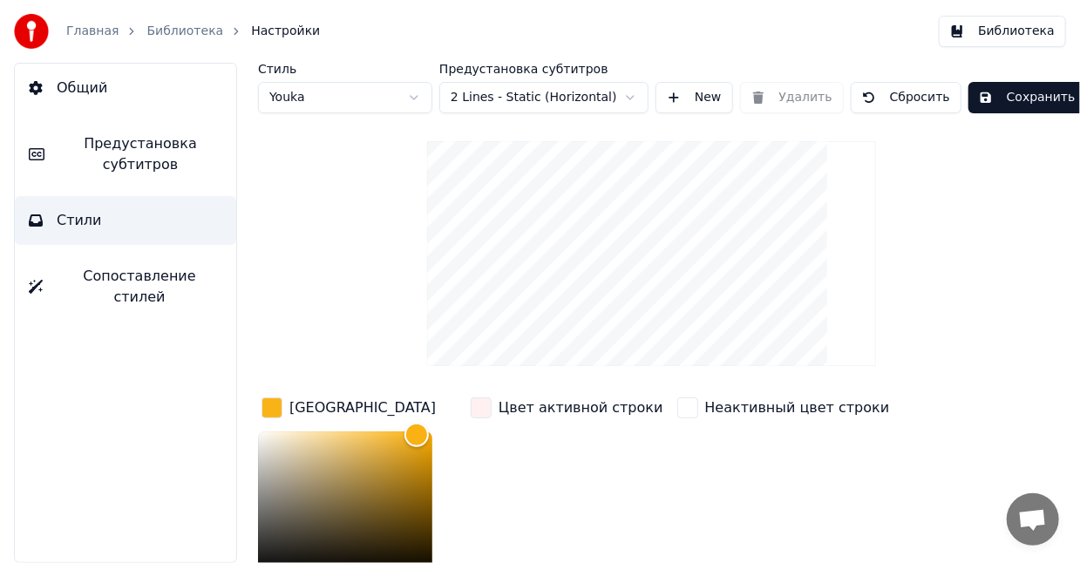
click at [160, 283] on span "Сопоставление стилей" at bounding box center [140, 287] width 166 height 42
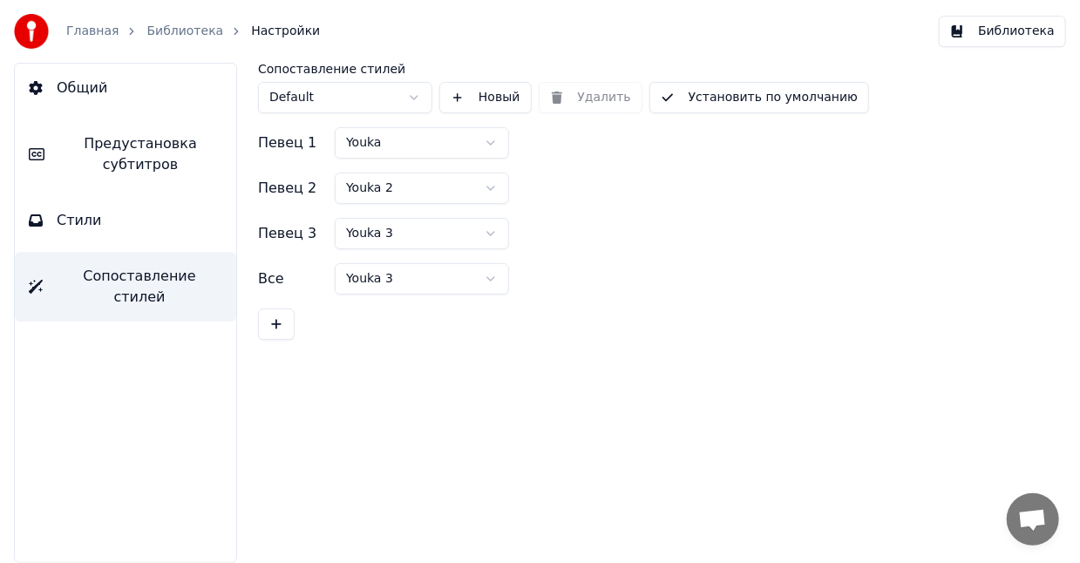
click at [119, 235] on button "Стили" at bounding box center [125, 220] width 221 height 49
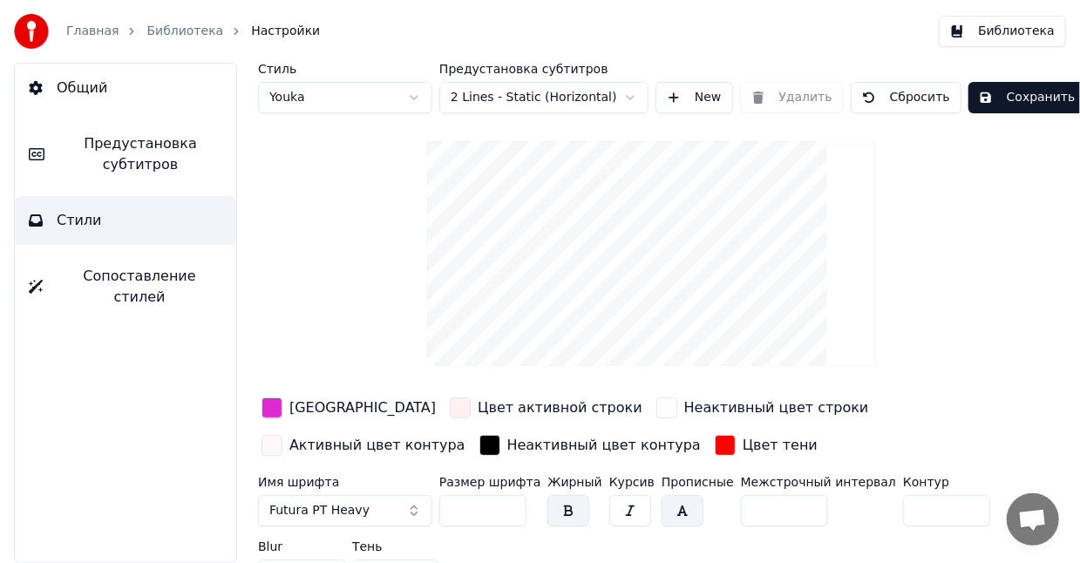
click at [1021, 104] on button "Сохранить" at bounding box center [1027, 97] width 118 height 31
click at [275, 404] on div "button" at bounding box center [271, 407] width 21 height 21
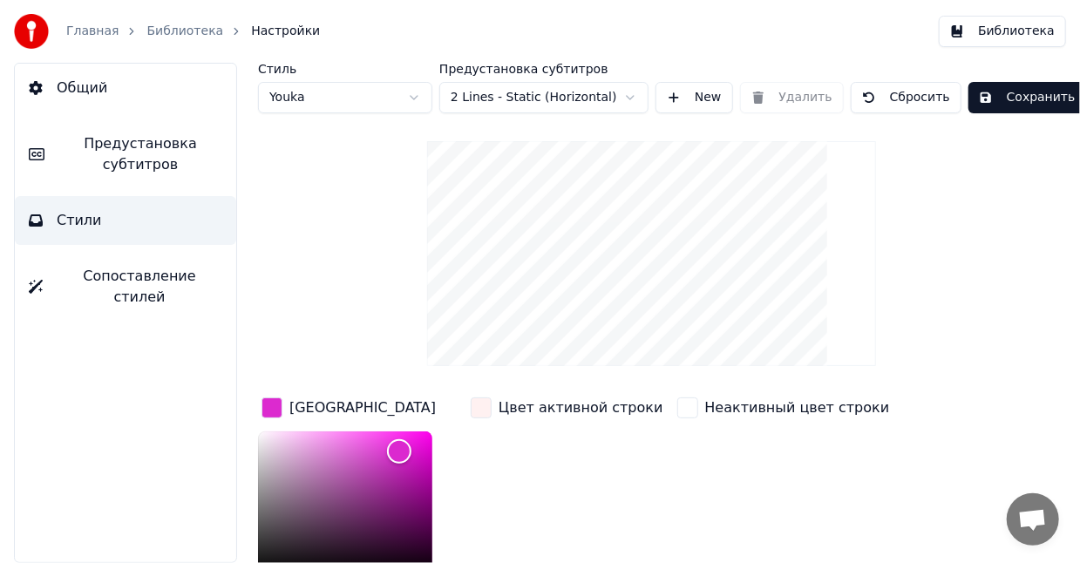
scroll to position [145, 0]
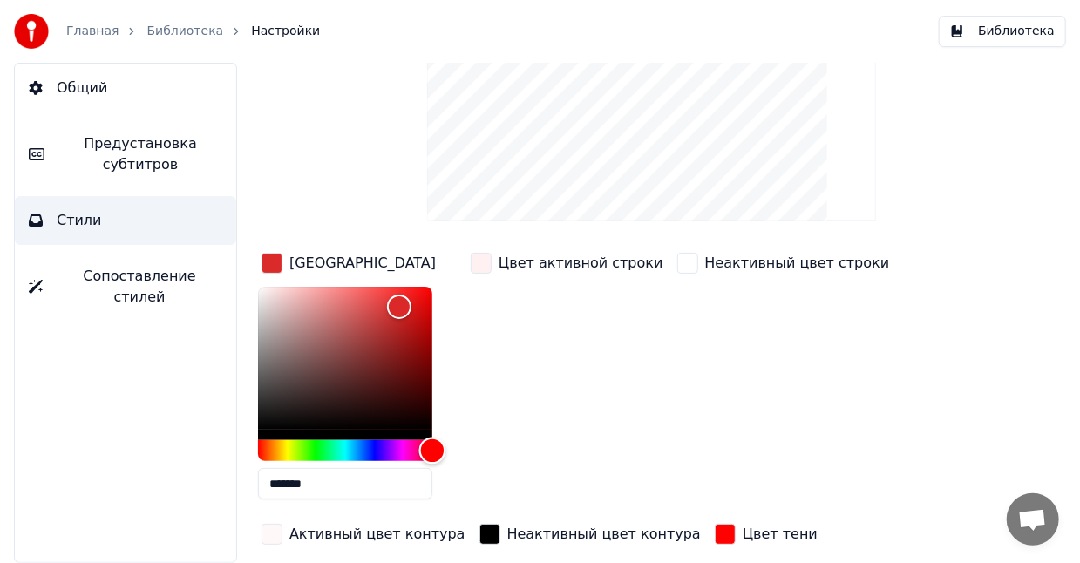
drag, startPoint x: 411, startPoint y: 447, endPoint x: 435, endPoint y: 444, distance: 23.8
click at [435, 444] on div "Hue" at bounding box center [432, 451] width 27 height 27
drag, startPoint x: 396, startPoint y: 302, endPoint x: 421, endPoint y: 280, distance: 33.9
click at [421, 280] on div "Color" at bounding box center [418, 287] width 27 height 27
click at [411, 282] on div "Color" at bounding box center [410, 287] width 27 height 27
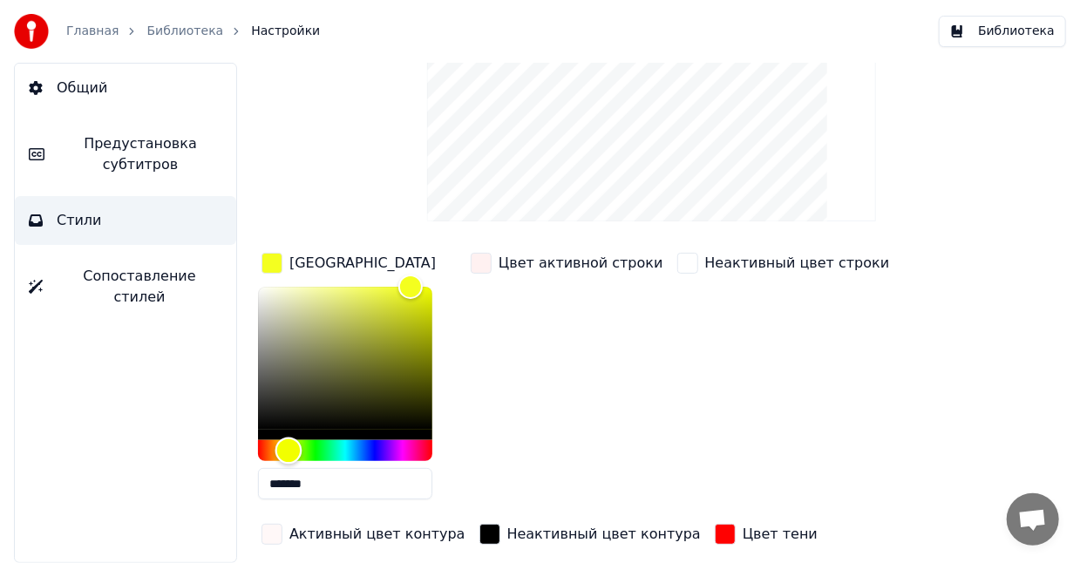
drag, startPoint x: 429, startPoint y: 450, endPoint x: 289, endPoint y: 452, distance: 140.3
click at [289, 452] on div "Hue" at bounding box center [288, 451] width 27 height 27
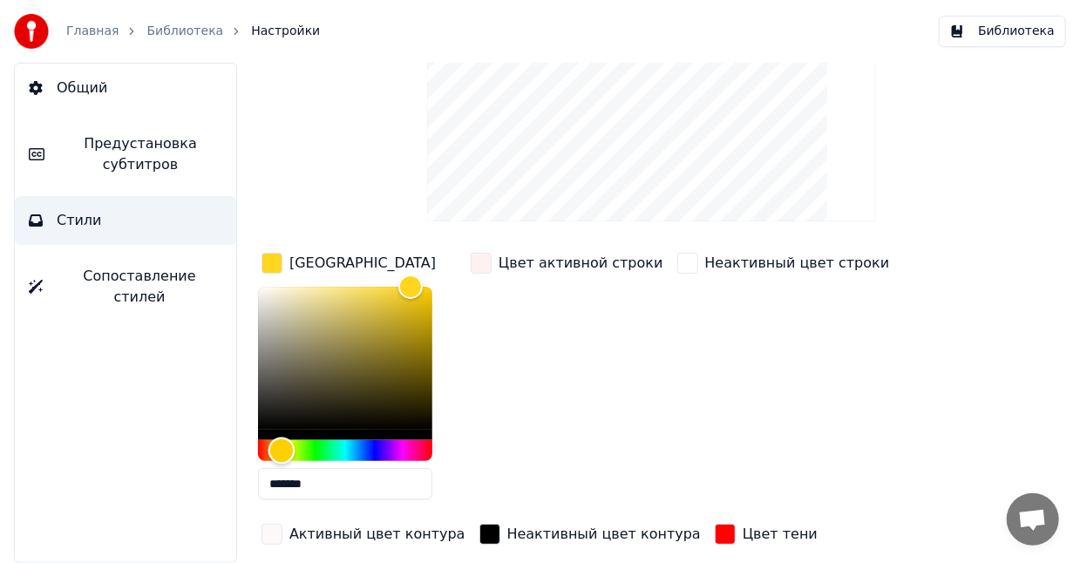
click at [282, 450] on div "Hue" at bounding box center [281, 451] width 27 height 27
type input "*******"
click at [282, 448] on div "Hue" at bounding box center [281, 451] width 27 height 27
click at [508, 343] on div "Цвет активной строки" at bounding box center [567, 381] width 200 height 264
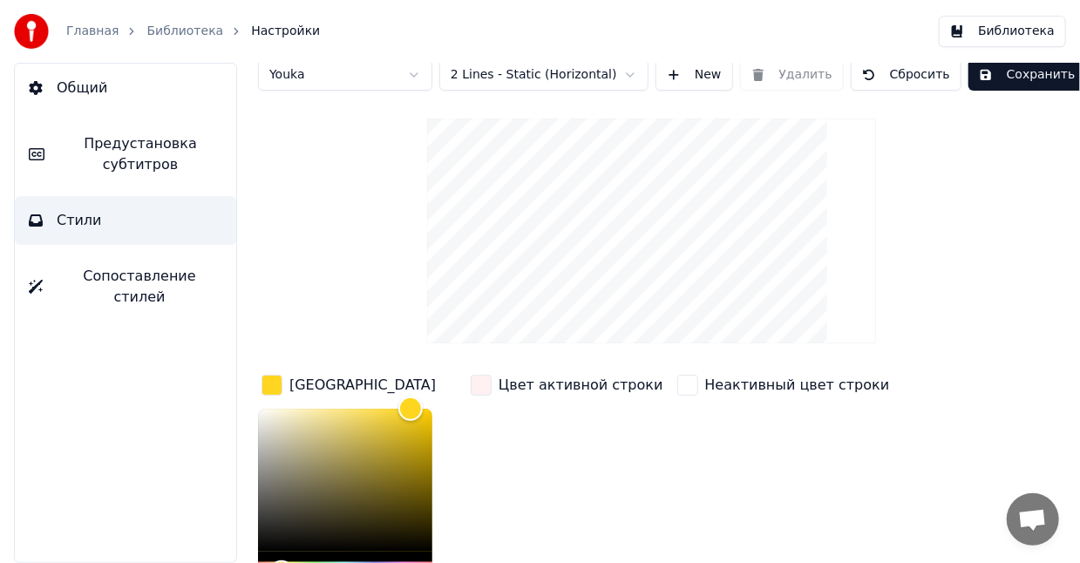
scroll to position [0, 0]
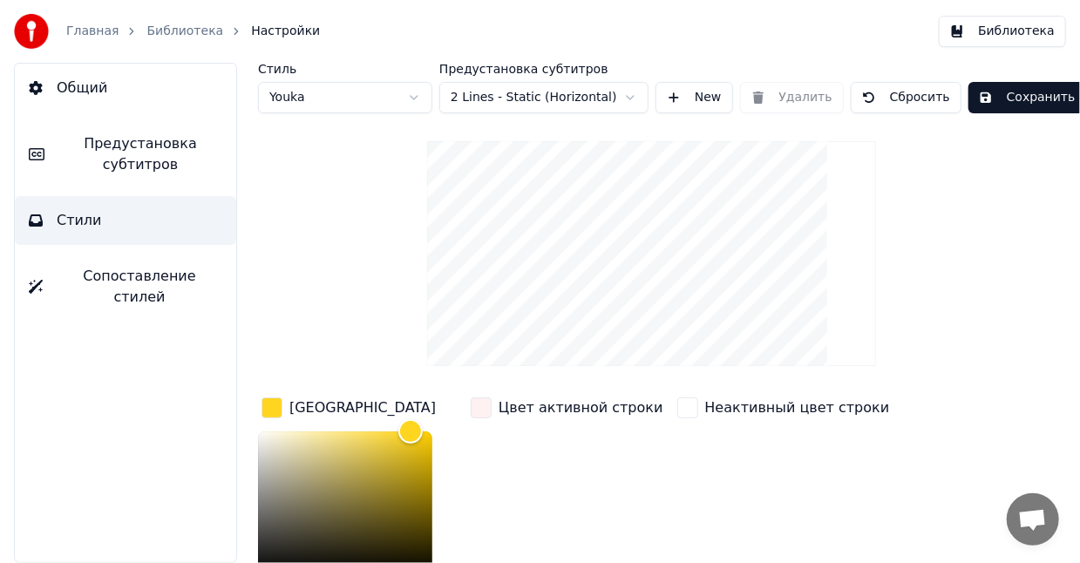
click at [982, 98] on button "Сохранить" at bounding box center [1027, 97] width 118 height 31
click at [995, 98] on button "Готово" at bounding box center [1014, 97] width 93 height 31
click at [1002, 96] on button "Сохранить" at bounding box center [1027, 97] width 118 height 31
click at [969, 173] on div "Стиль Youka Предустановка субтитров 2 Lines - Static (Horizontal) New Удалить С…" at bounding box center [651, 447] width 787 height 769
click at [58, 78] on span "Общий" at bounding box center [82, 88] width 51 height 21
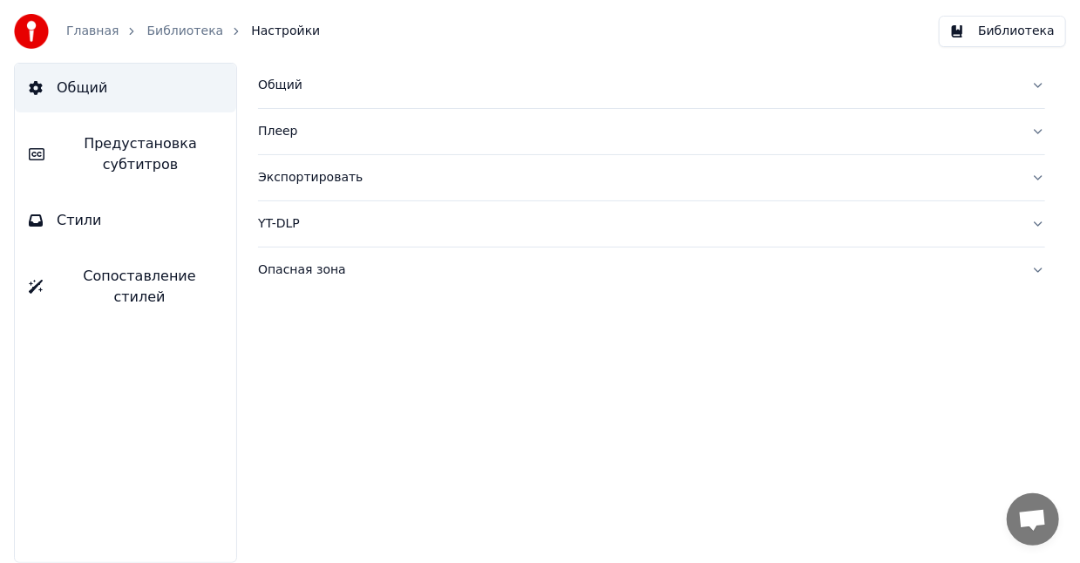
click at [314, 262] on div "Опасная зона" at bounding box center [637, 269] width 759 height 17
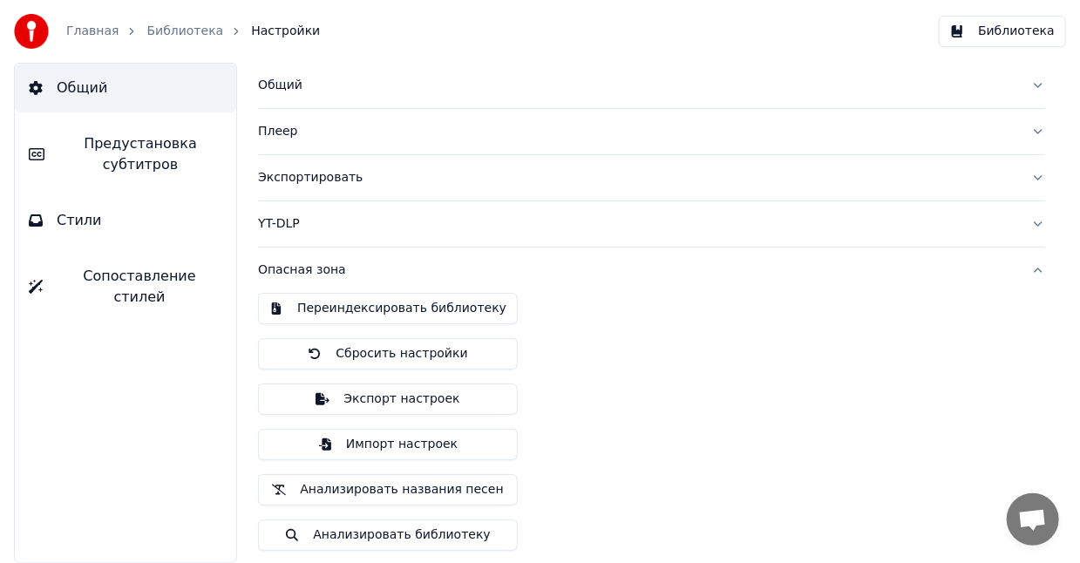
click at [310, 178] on div "Экспортировать" at bounding box center [637, 177] width 759 height 17
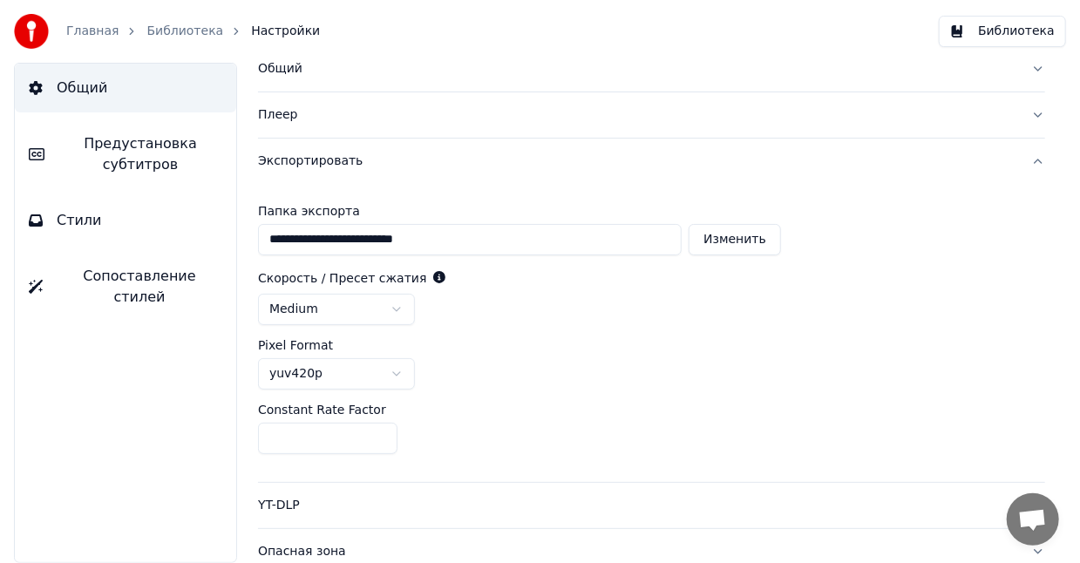
scroll to position [26, 0]
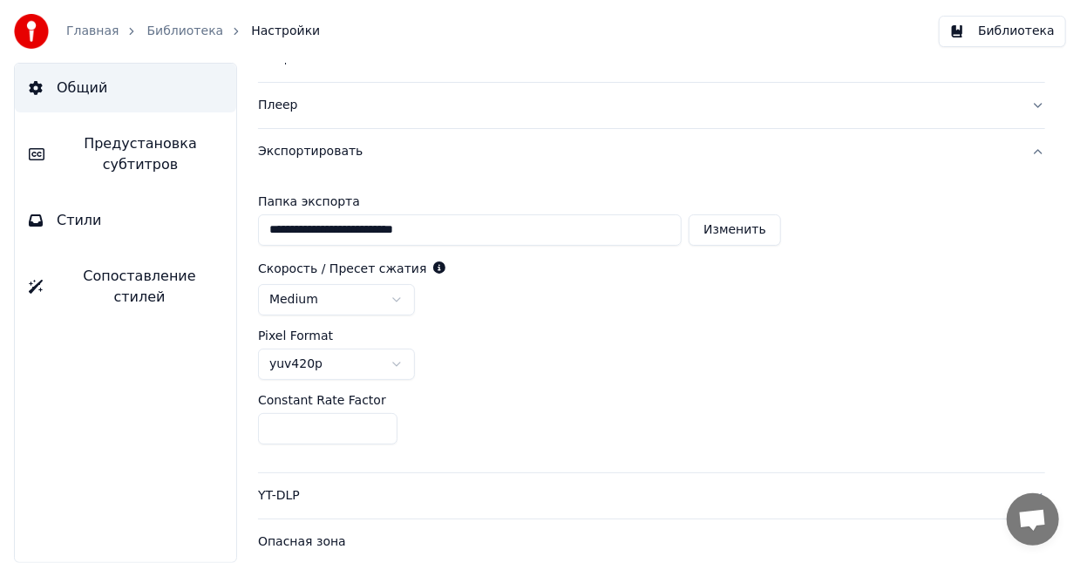
click at [397, 297] on html "**********" at bounding box center [540, 281] width 1080 height 563
click at [392, 302] on html "**********" at bounding box center [540, 281] width 1080 height 563
click at [395, 361] on html "**********" at bounding box center [540, 281] width 1080 height 563
click at [325, 502] on div "YT-DLP" at bounding box center [637, 495] width 759 height 17
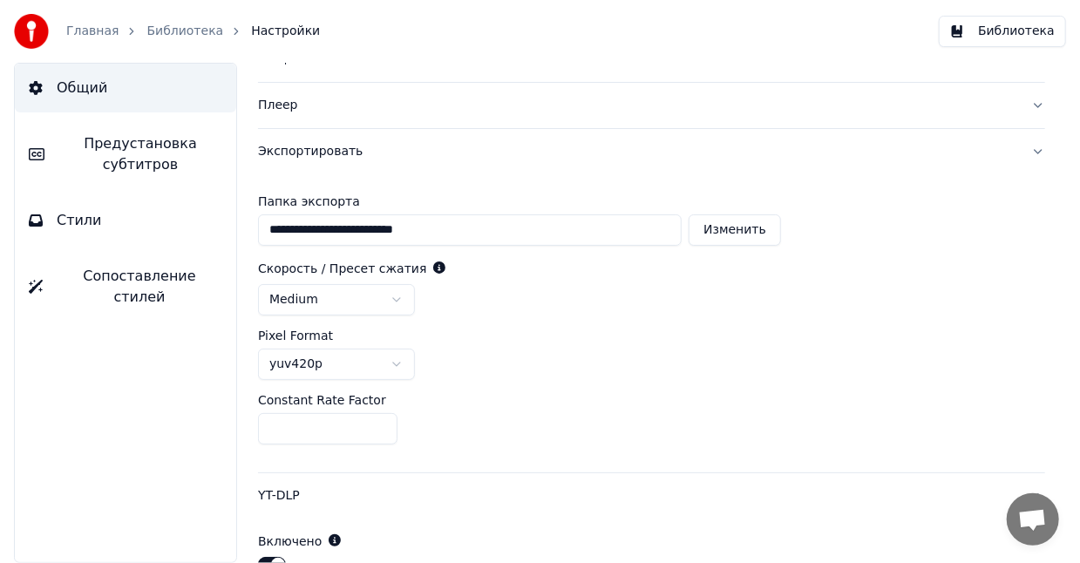
scroll to position [0, 0]
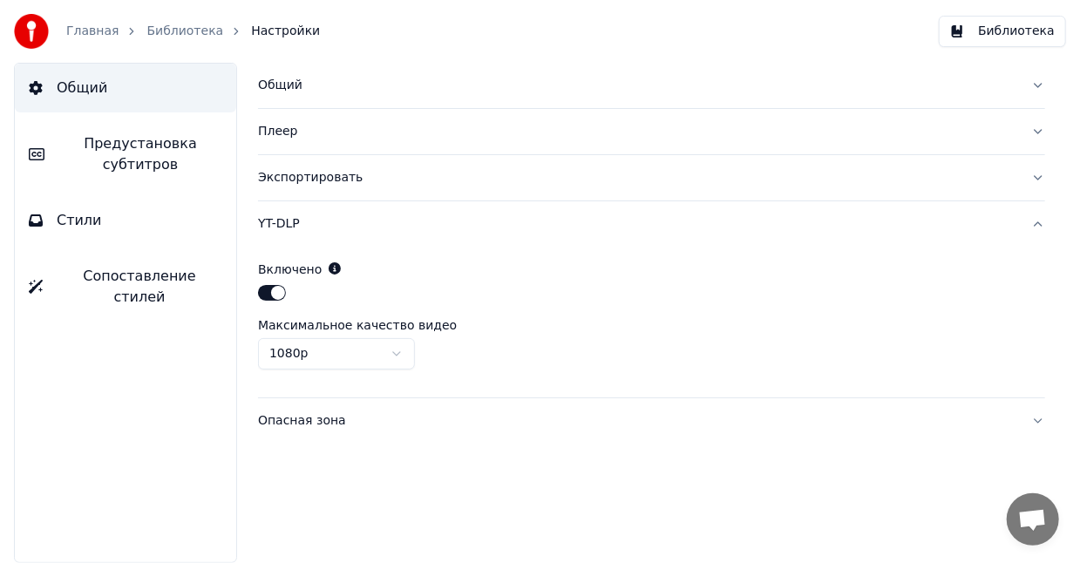
click at [391, 351] on html "Главная Библиотека Настройки Библиотека Общий Предустановка субтитров Стили Соп…" at bounding box center [540, 281] width 1080 height 563
click at [180, 279] on span "Сопоставление стилей" at bounding box center [140, 287] width 166 height 42
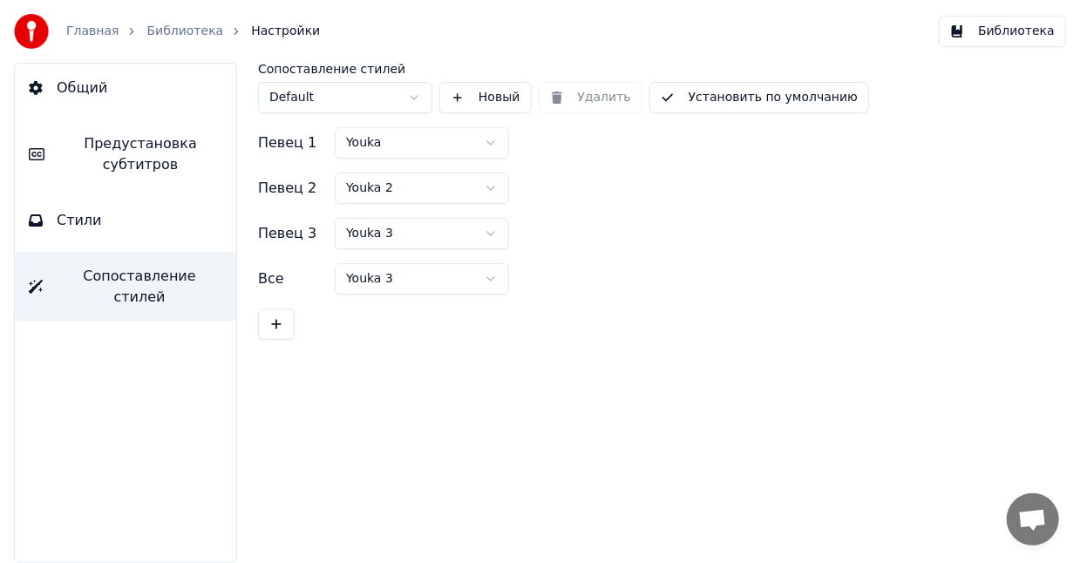
click at [151, 167] on span "Предустановка субтитров" at bounding box center [140, 154] width 164 height 42
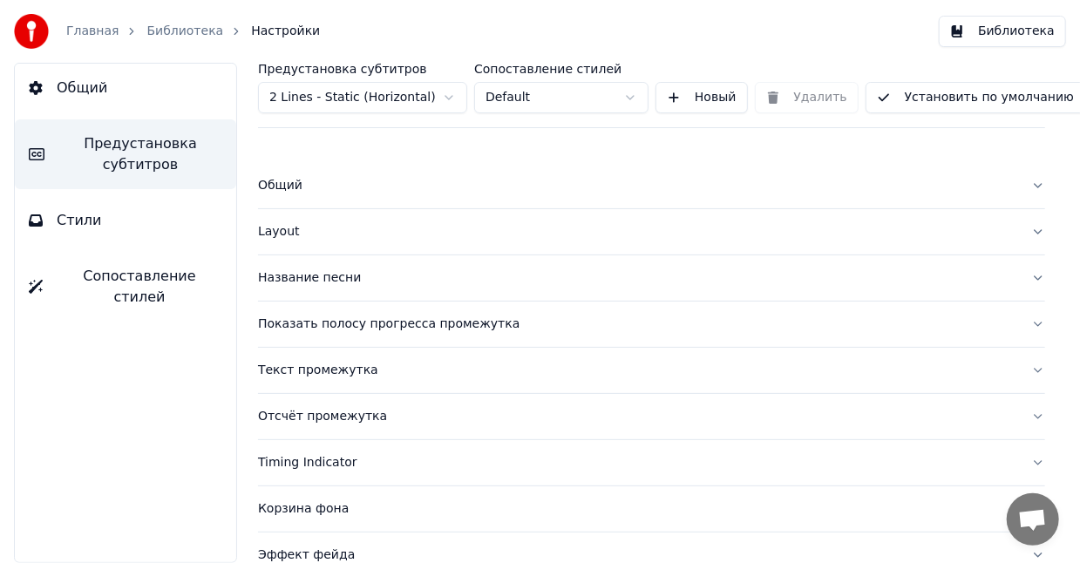
click at [462, 322] on div "Показать полосу прогресса промежутка" at bounding box center [637, 324] width 759 height 17
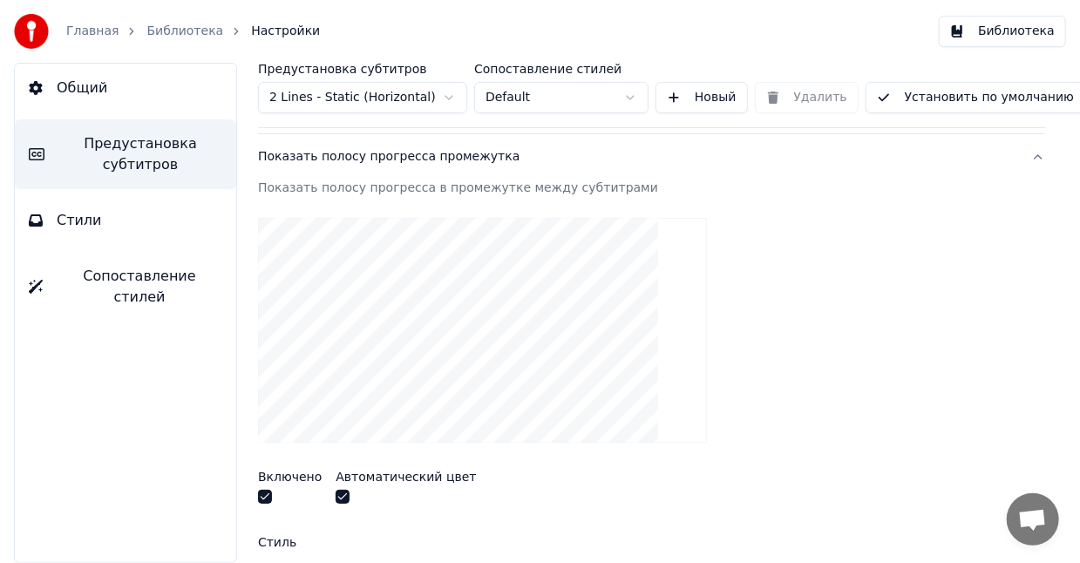
scroll to position [145, 0]
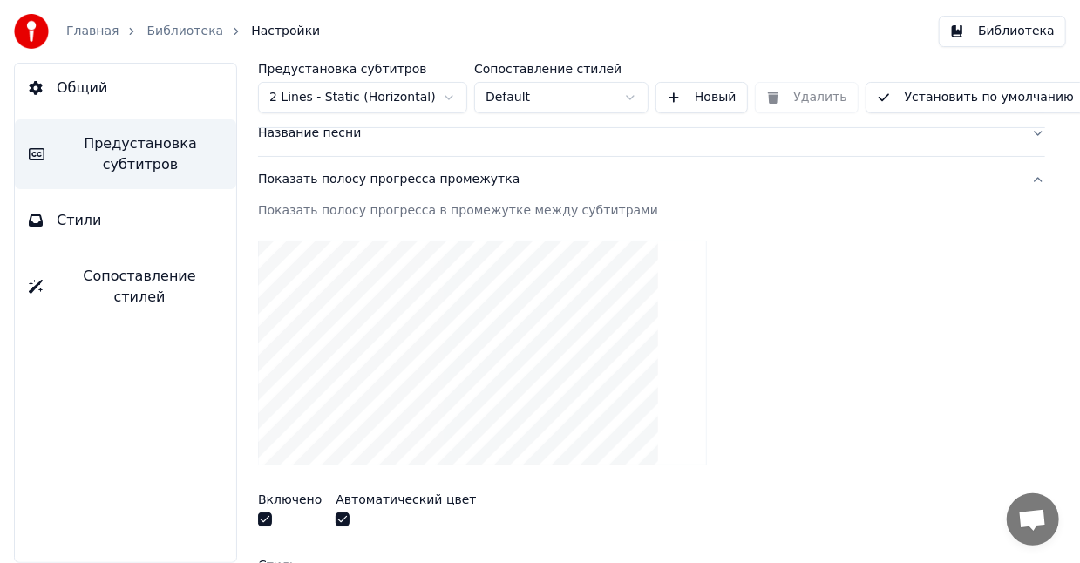
click at [494, 302] on video at bounding box center [482, 353] width 449 height 225
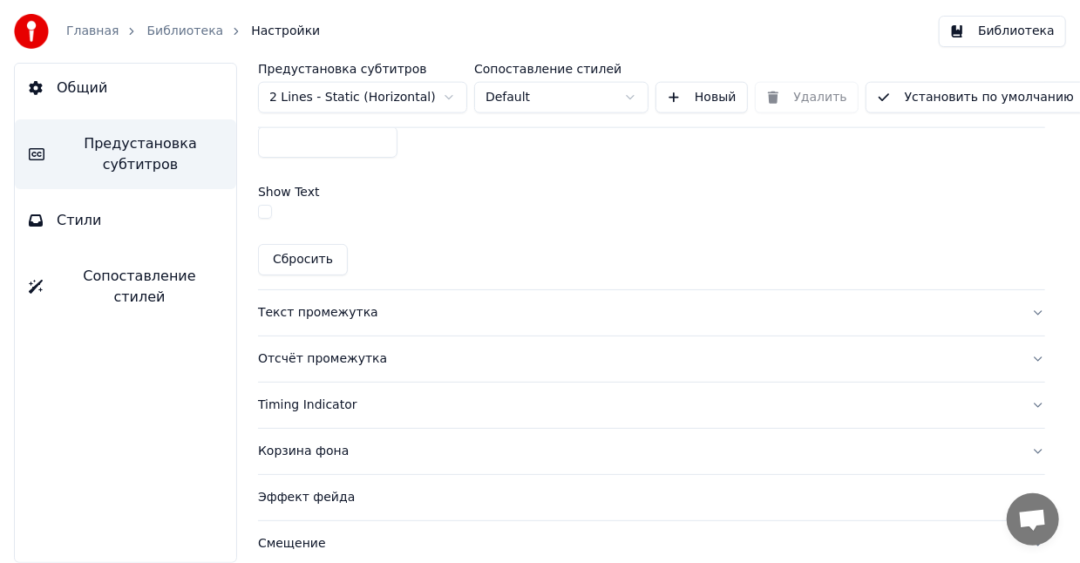
scroll to position [1016, 0]
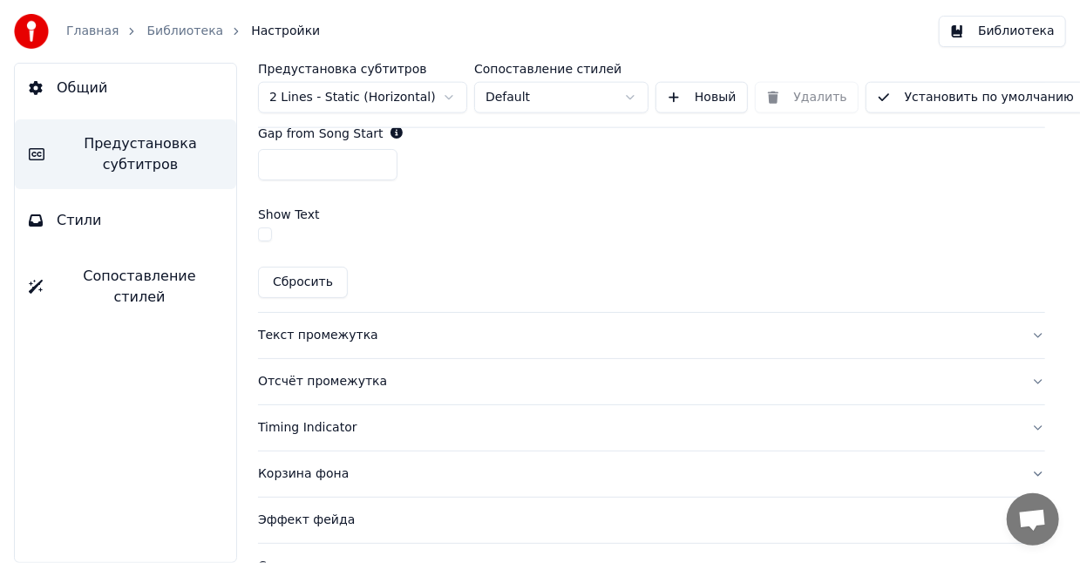
click at [322, 331] on div "Текст промежутка" at bounding box center [637, 335] width 759 height 17
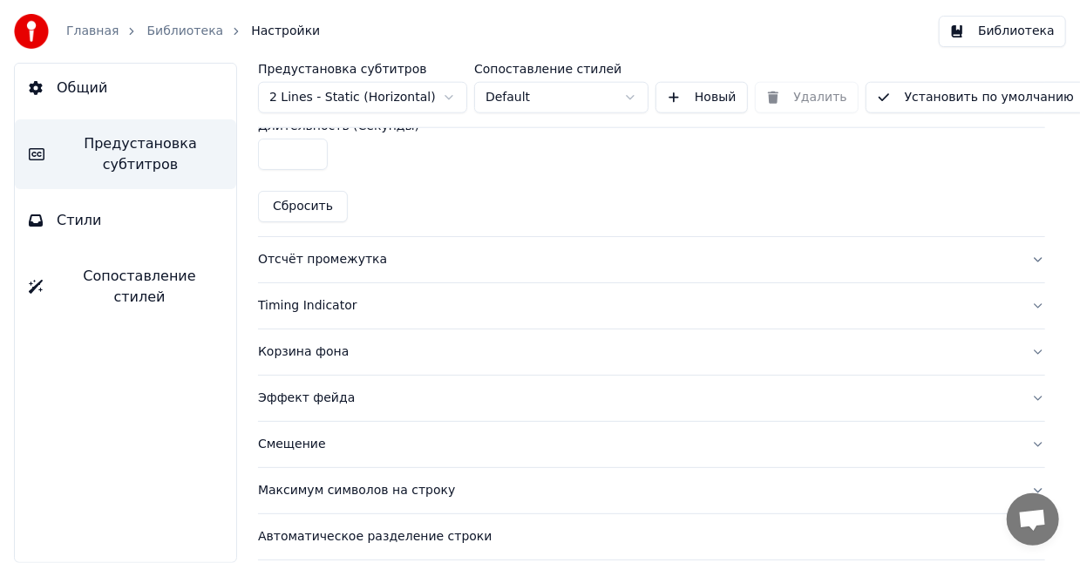
scroll to position [921, 0]
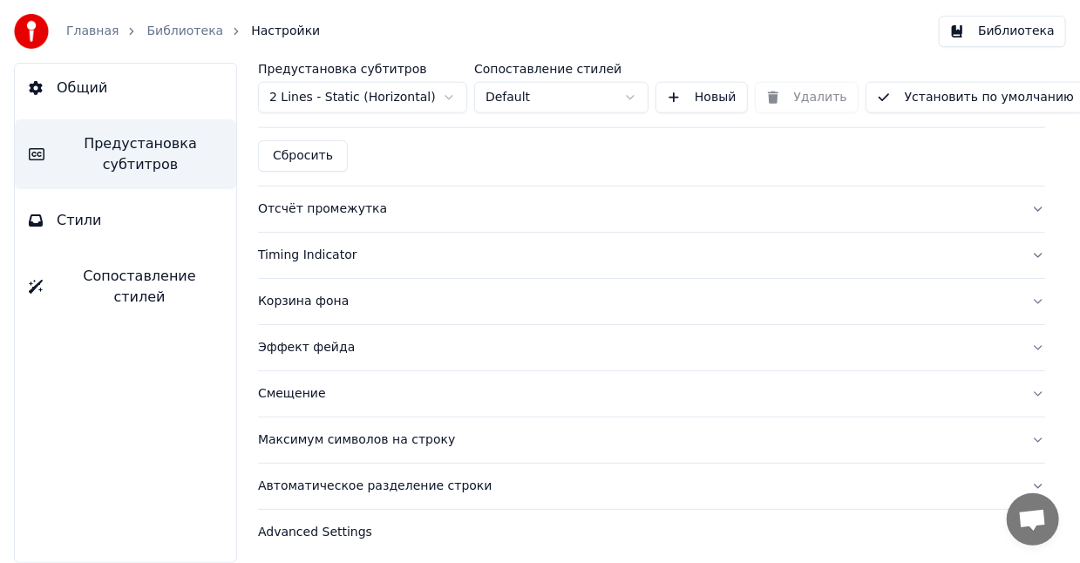
click at [311, 343] on div "Эффект фейда" at bounding box center [637, 347] width 759 height 17
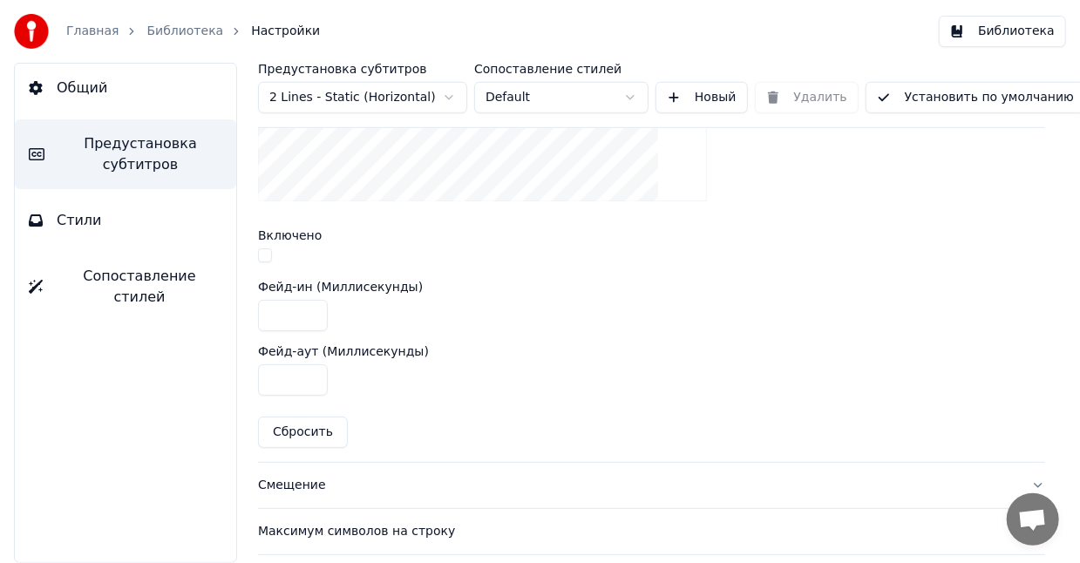
scroll to position [732, 0]
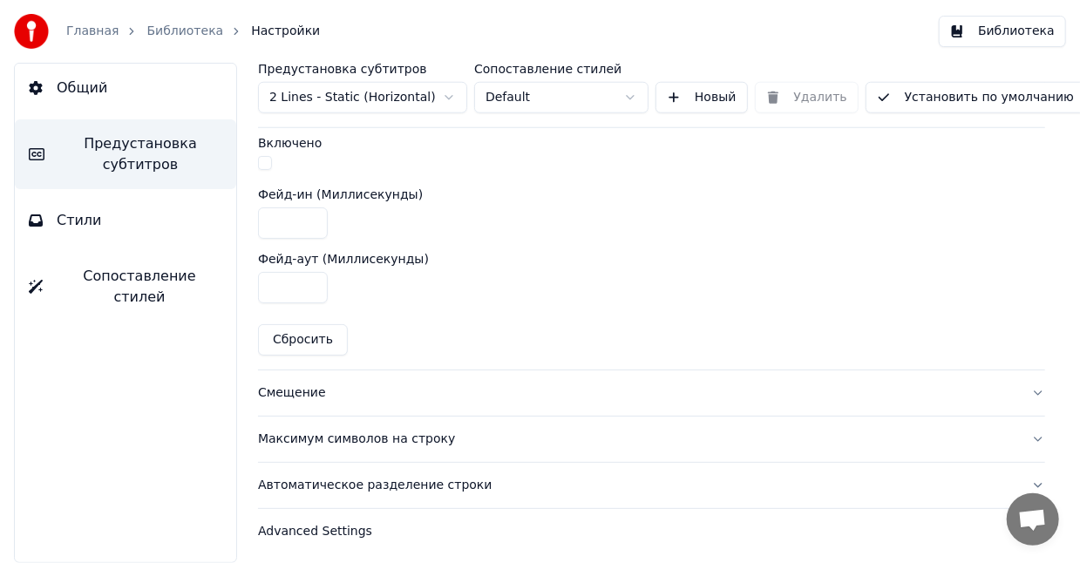
click at [95, 236] on button "Стили" at bounding box center [125, 220] width 221 height 49
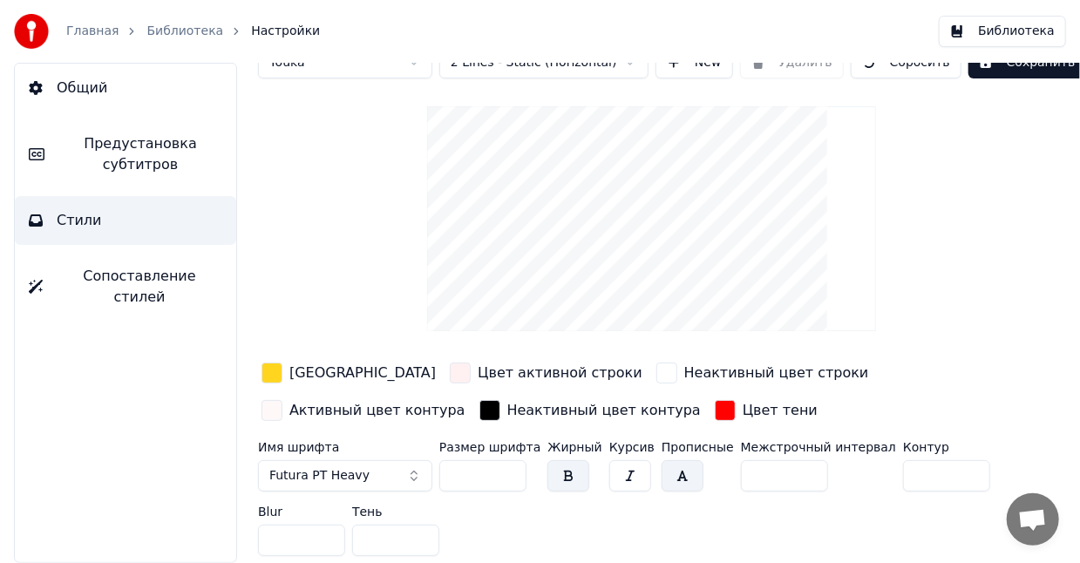
scroll to position [31, 0]
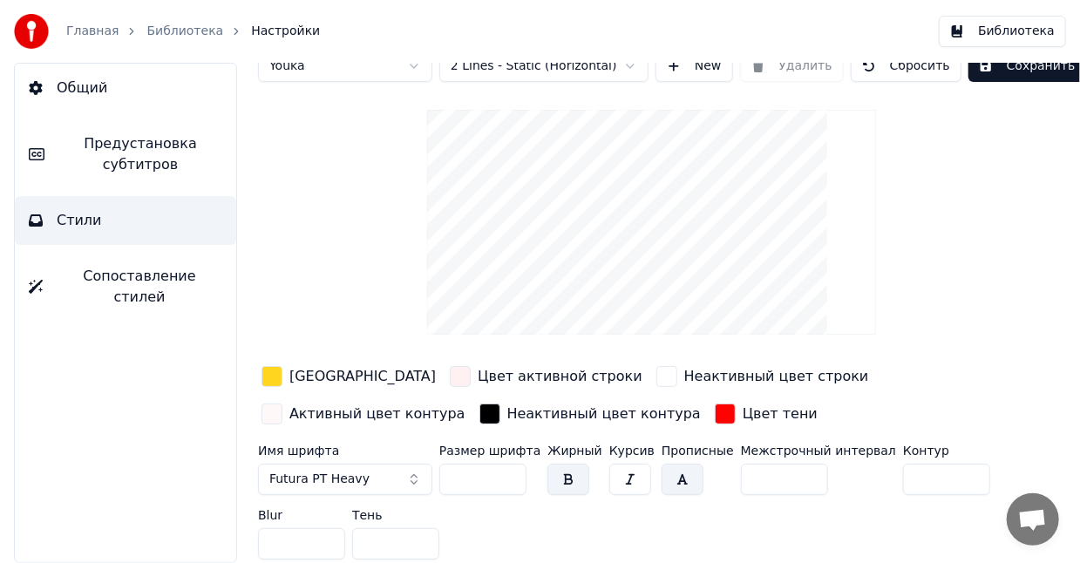
click at [564, 475] on button "button" at bounding box center [568, 479] width 42 height 31
click at [609, 472] on button "button" at bounding box center [630, 479] width 42 height 31
click at [611, 473] on button "button" at bounding box center [630, 479] width 42 height 31
click at [662, 472] on button "button" at bounding box center [683, 479] width 42 height 31
click at [665, 483] on button "button" at bounding box center [683, 479] width 42 height 31
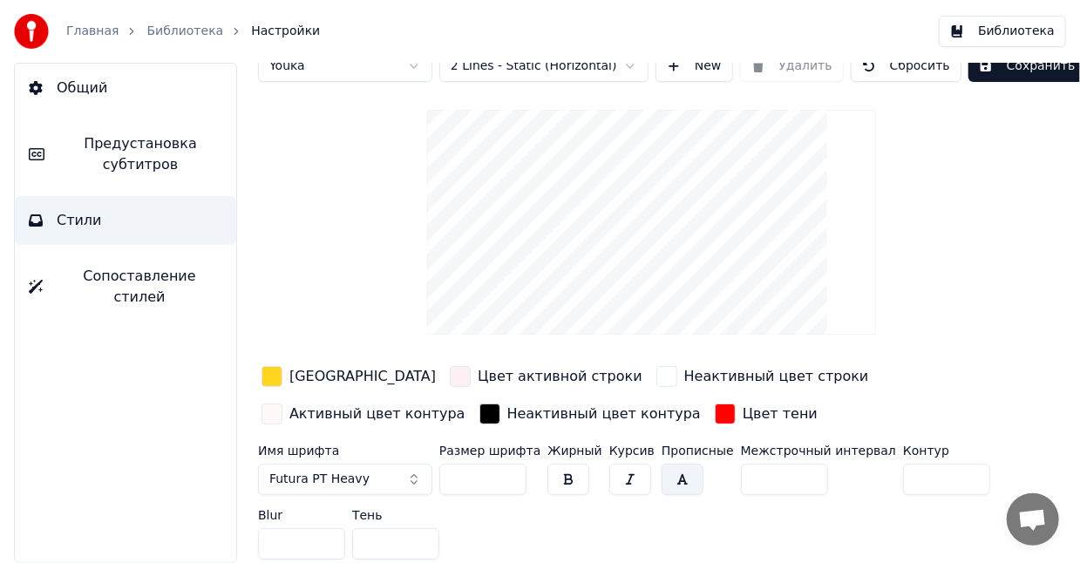
click at [665, 483] on button "button" at bounding box center [683, 479] width 42 height 31
click at [282, 404] on div "button" at bounding box center [271, 414] width 21 height 21
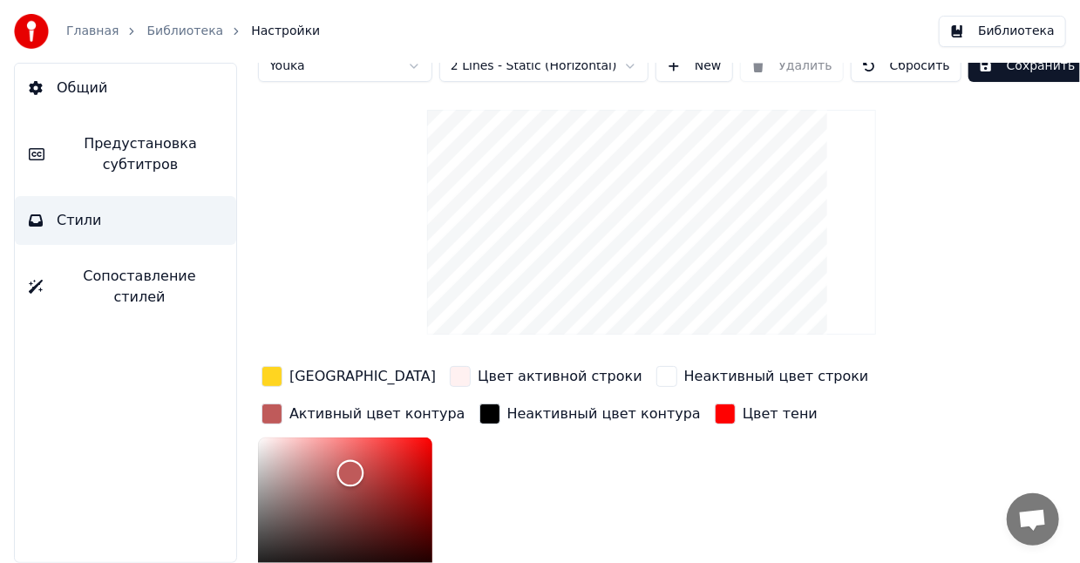
drag, startPoint x: 775, startPoint y: 402, endPoint x: 862, endPoint y: 434, distance: 92.9
click at [363, 460] on div "Color" at bounding box center [349, 473] width 27 height 27
drag, startPoint x: 862, startPoint y: 434, endPoint x: 934, endPoint y: 411, distance: 75.0
click at [429, 448] on div "Color" at bounding box center [415, 461] width 27 height 27
drag, startPoint x: 934, startPoint y: 411, endPoint x: 933, endPoint y: 562, distance: 150.8
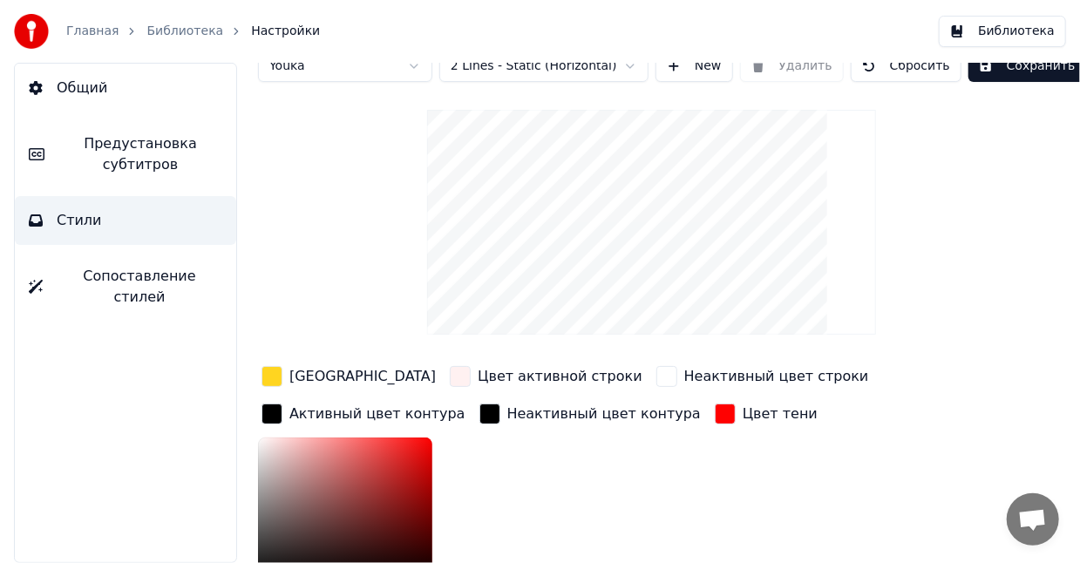
click at [432, 562] on div at bounding box center [345, 525] width 174 height 174
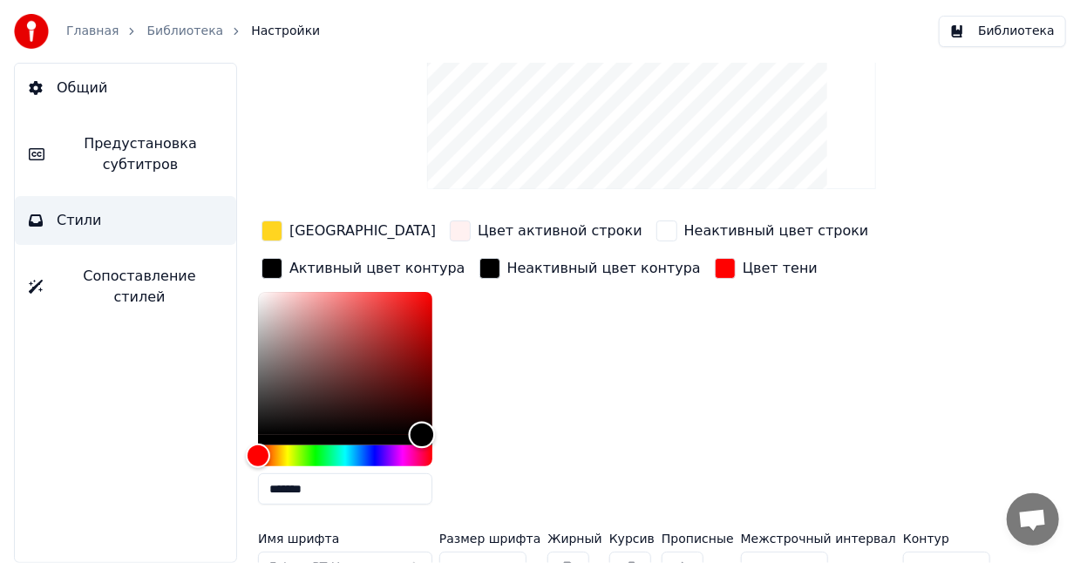
type input "*******"
drag, startPoint x: 927, startPoint y: 394, endPoint x: 942, endPoint y: 409, distance: 21.0
click at [438, 422] on div "Color" at bounding box center [424, 435] width 27 height 27
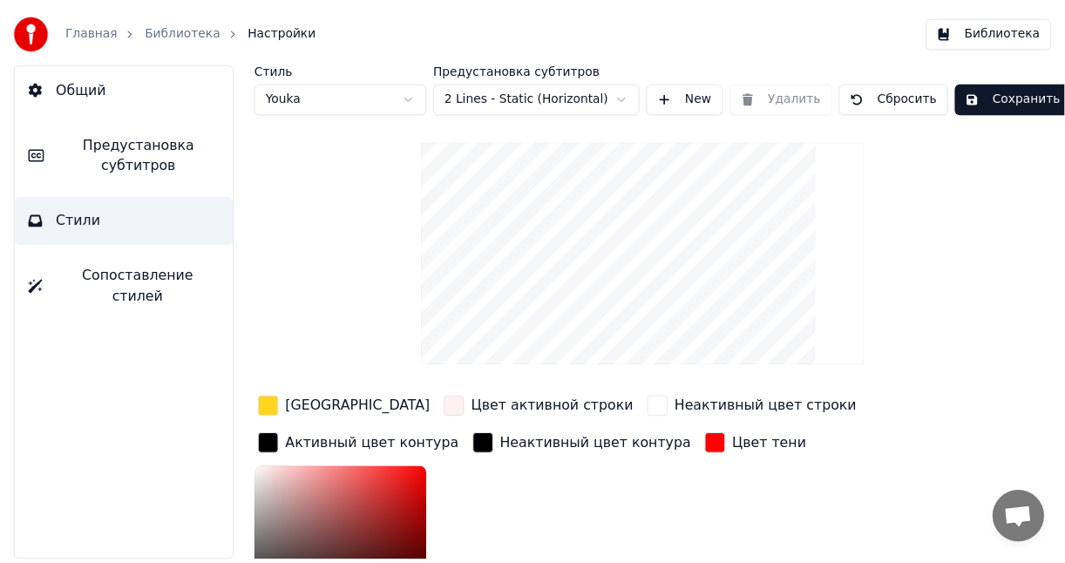
scroll to position [0, 0]
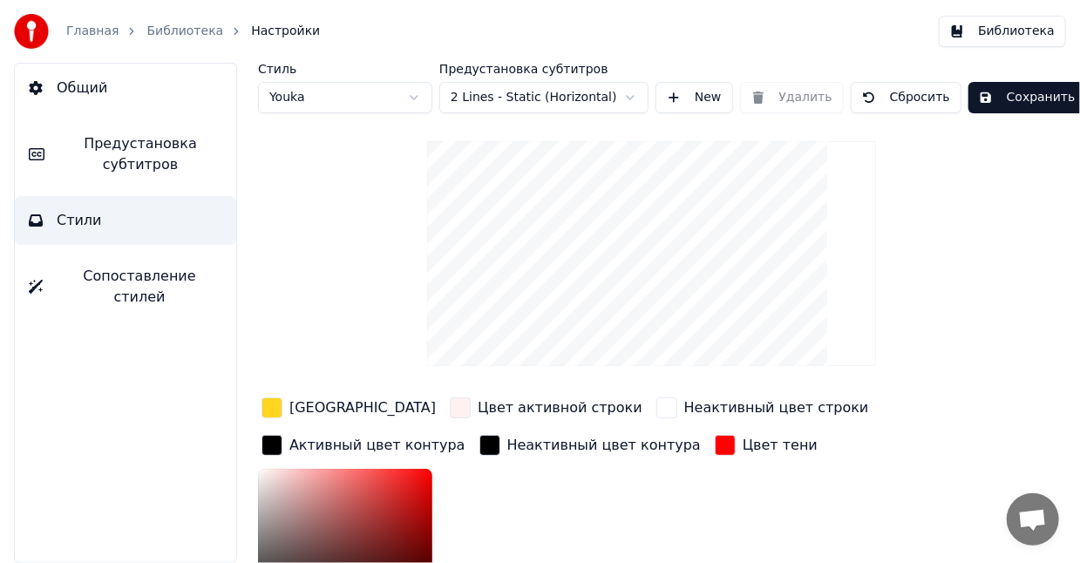
click at [995, 105] on button "Сохранить" at bounding box center [1027, 97] width 118 height 31
click at [955, 315] on div "Стиль Youka Предустановка субтитров 2 Lines - Static (Horizontal) New Удалить С…" at bounding box center [651, 447] width 787 height 769
click at [177, 27] on link "Библиотека" at bounding box center [184, 31] width 77 height 17
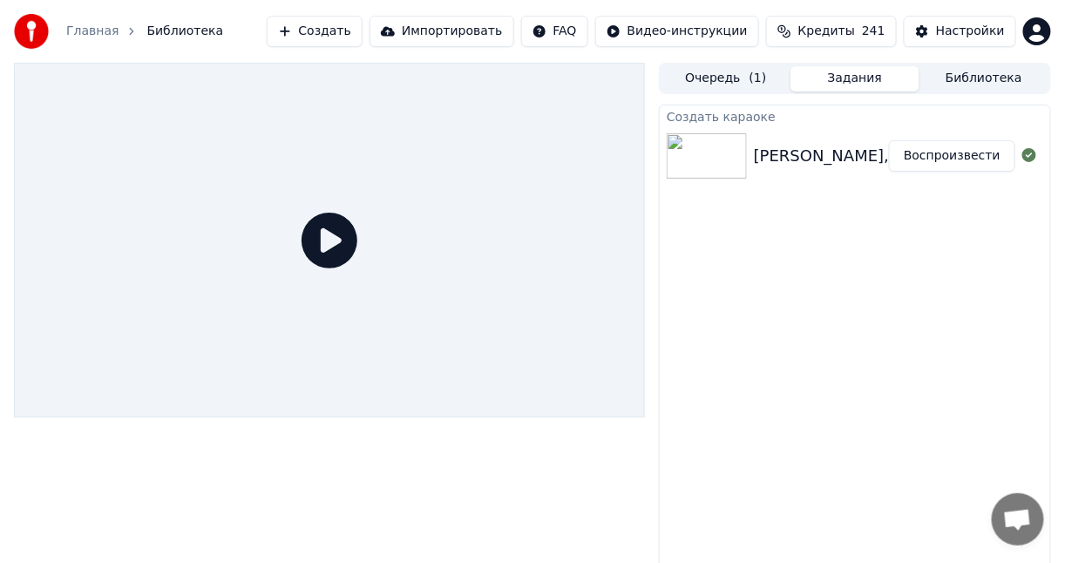
click at [340, 255] on icon at bounding box center [330, 241] width 56 height 56
click at [942, 158] on button "Воспроизвести" at bounding box center [952, 155] width 126 height 31
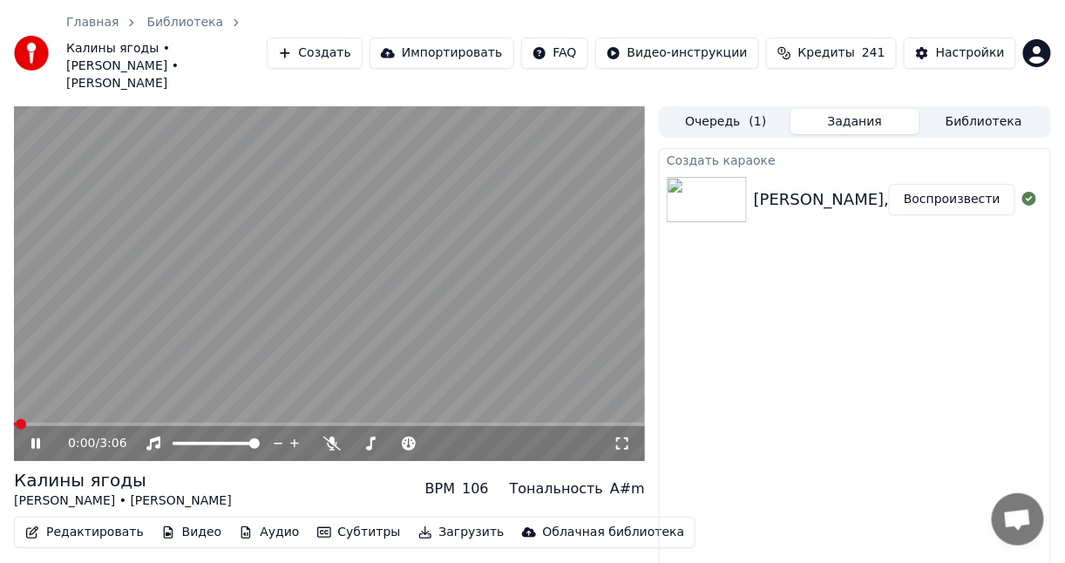
click at [49, 423] on span at bounding box center [329, 424] width 631 height 3
click at [14, 423] on span at bounding box center [21, 424] width 14 height 3
click at [40, 437] on icon at bounding box center [48, 444] width 40 height 14
click at [31, 438] on icon at bounding box center [36, 444] width 10 height 12
click at [28, 437] on icon at bounding box center [48, 444] width 40 height 14
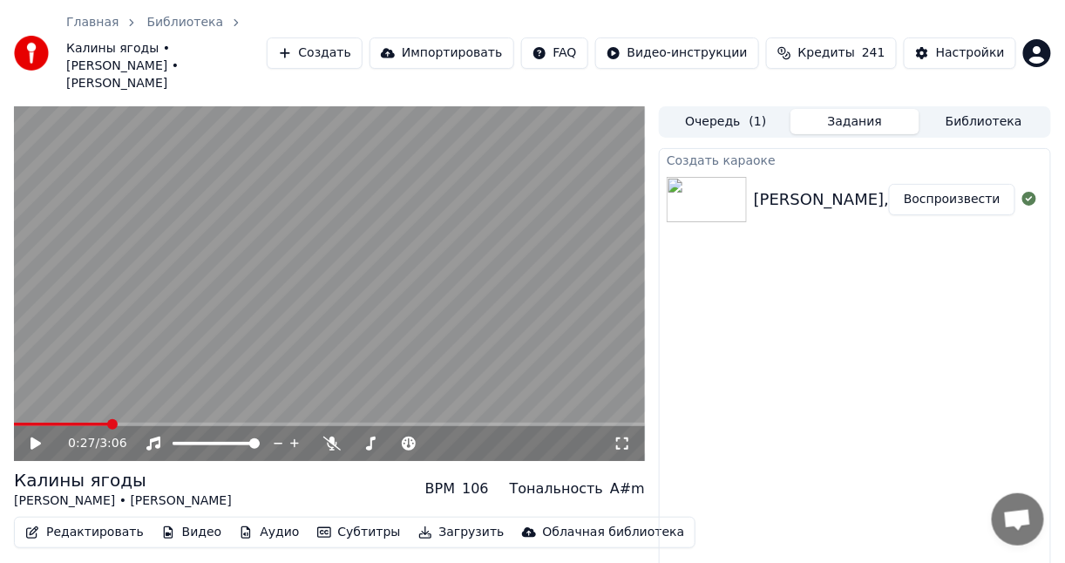
click at [28, 437] on icon at bounding box center [48, 444] width 40 height 14
click at [33, 438] on icon at bounding box center [35, 443] width 9 height 10
click at [33, 438] on icon at bounding box center [36, 444] width 10 height 12
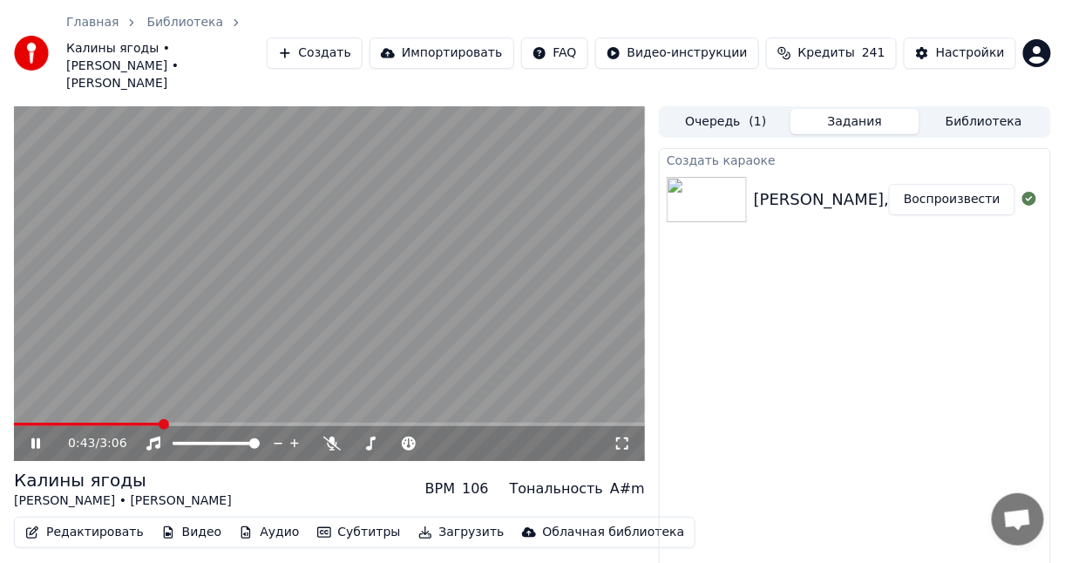
click at [812, 351] on div "Создать караоке [PERSON_NAME], [PERSON_NAME] ягоды Воспроизвести" at bounding box center [855, 387] width 392 height 479
click at [29, 437] on icon at bounding box center [48, 444] width 40 height 14
click at [806, 340] on div "Создать караоке [PERSON_NAME], [PERSON_NAME] ягоды Воспроизвести" at bounding box center [855, 387] width 392 height 479
click at [843, 505] on div "Создать караоке [PERSON_NAME], [PERSON_NAME] ягоды Воспроизвести" at bounding box center [855, 387] width 392 height 479
click at [767, 382] on div "Создать караоке [PERSON_NAME], [PERSON_NAME] ягоды Воспроизвести" at bounding box center [855, 387] width 392 height 479
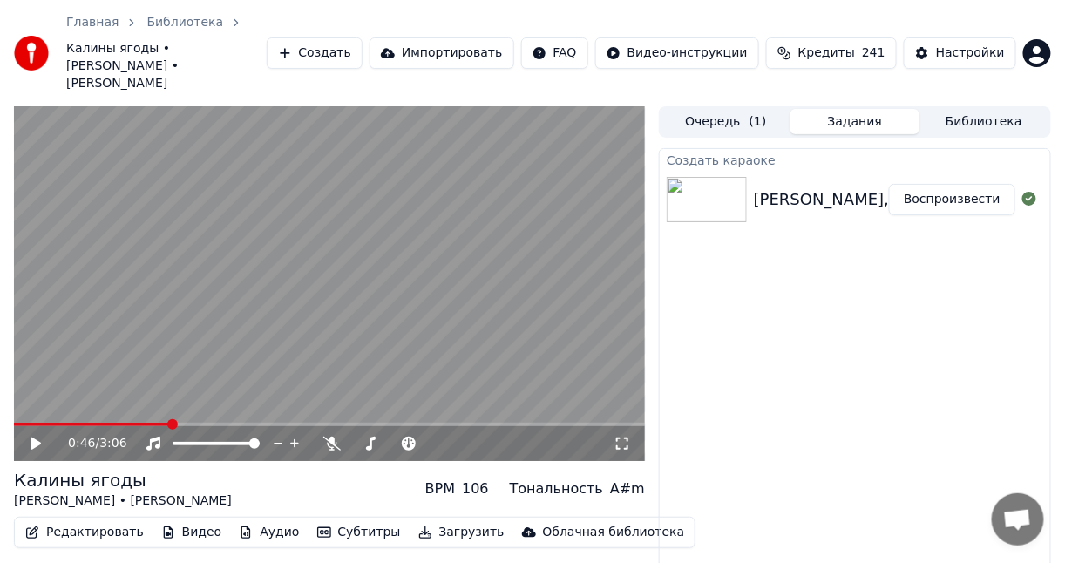
click at [749, 363] on div "Создать караоке [PERSON_NAME], [PERSON_NAME] ягоды Воспроизвести" at bounding box center [855, 387] width 392 height 479
